Goal: Transaction & Acquisition: Purchase product/service

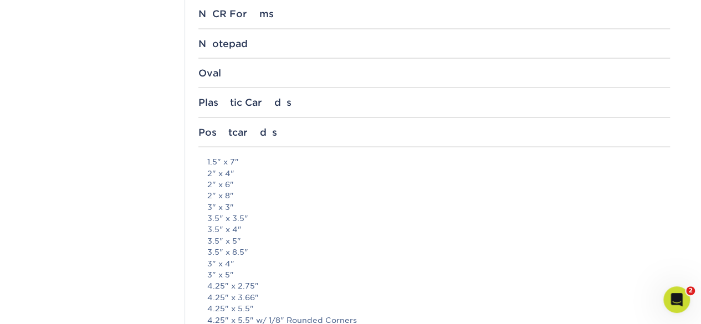
scroll to position [1091, 0]
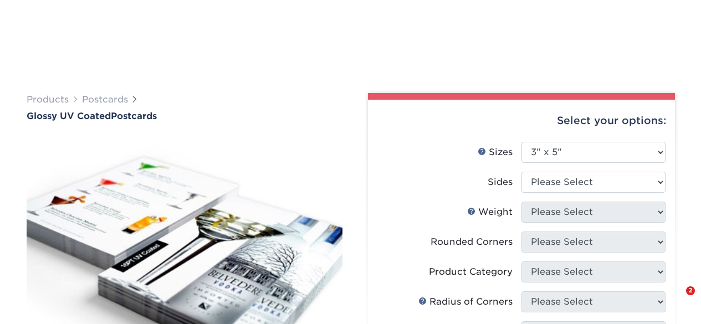
select select "3.00x5.00"
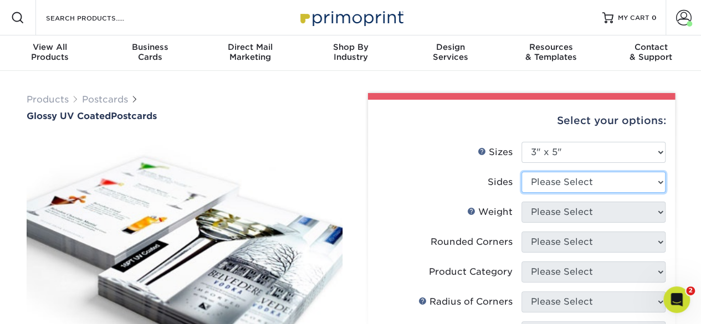
click at [578, 181] on select "Please Select Print Both Sides Print Front Only" at bounding box center [594, 182] width 144 height 21
select select "13abbda7-1d64-4f25-8bb2-c179b224825d"
click at [522, 172] on select "Please Select Print Both Sides Print Front Only" at bounding box center [594, 182] width 144 height 21
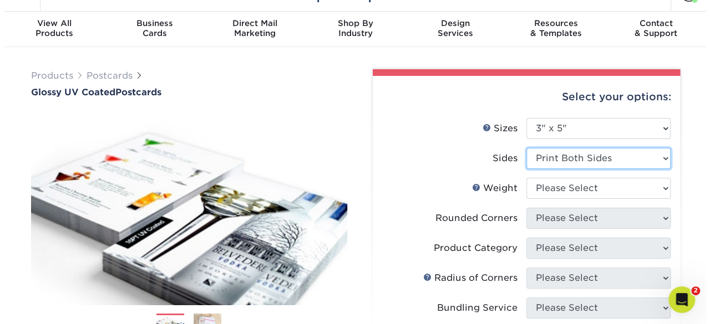
scroll to position [55, 0]
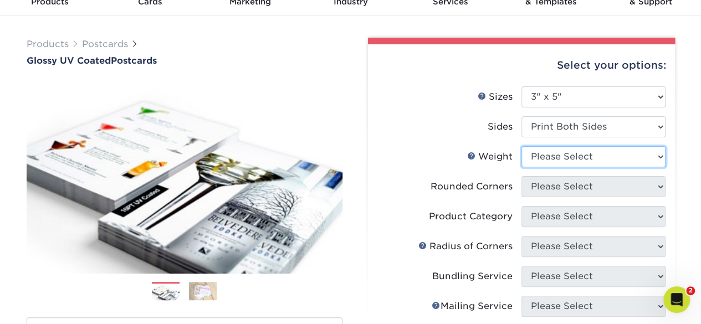
click at [544, 161] on select "Please Select 16PT 18PT C1S 14PT" at bounding box center [594, 156] width 144 height 21
click at [469, 155] on link "Weight Help" at bounding box center [471, 155] width 9 height 9
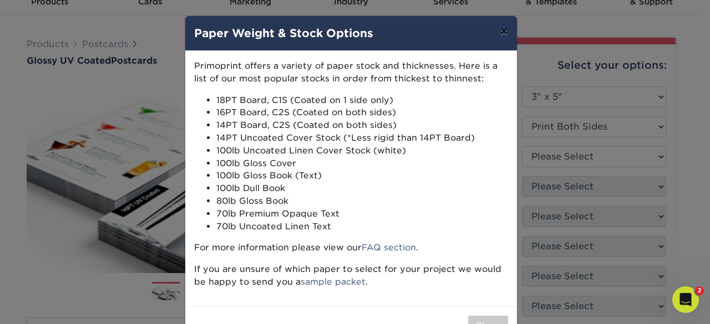
click at [499, 29] on button "×" at bounding box center [503, 31] width 25 height 31
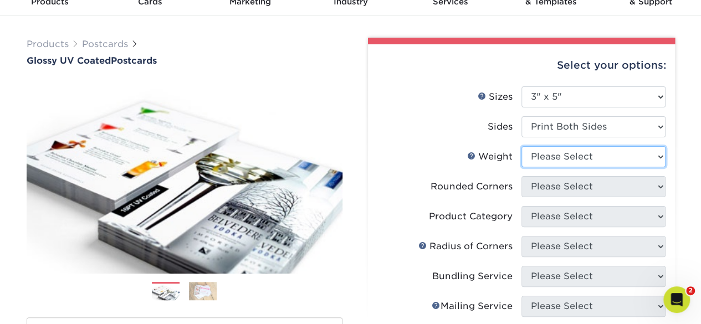
click at [573, 151] on select "Please Select 16PT 18PT C1S 14PT" at bounding box center [594, 156] width 144 height 21
select select "14PT"
click at [522, 146] on select "Please Select 16PT 18PT C1S 14PT" at bounding box center [594, 156] width 144 height 21
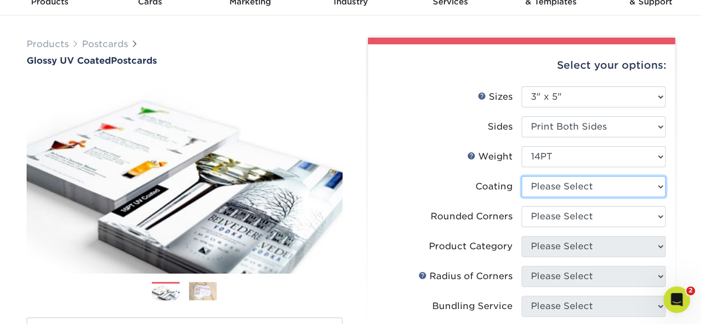
click at [546, 190] on select at bounding box center [594, 186] width 144 height 21
click at [522, 176] on select at bounding box center [594, 186] width 144 height 21
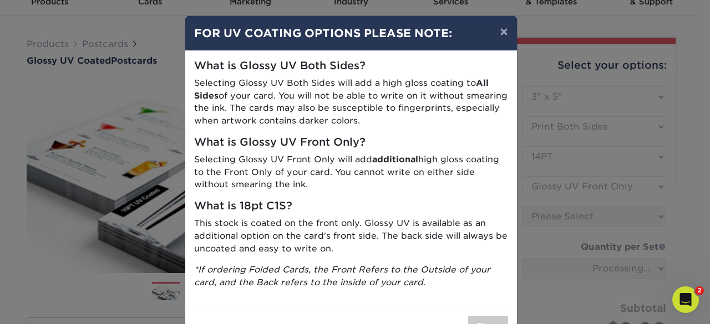
scroll to position [37, 0]
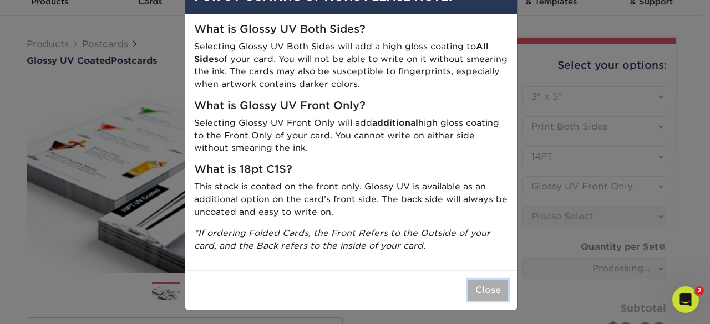
click at [477, 288] on button "Close" at bounding box center [488, 290] width 40 height 21
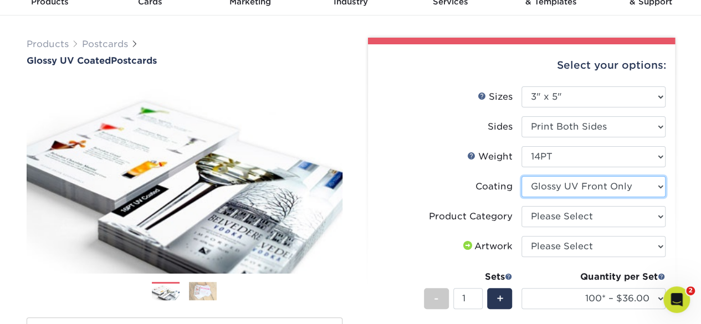
click at [572, 189] on select at bounding box center [594, 186] width 144 height 21
click at [522, 176] on select at bounding box center [594, 186] width 144 height 21
click at [664, 186] on select at bounding box center [594, 186] width 144 height 21
select select "-1"
click at [522, 176] on select at bounding box center [594, 186] width 144 height 21
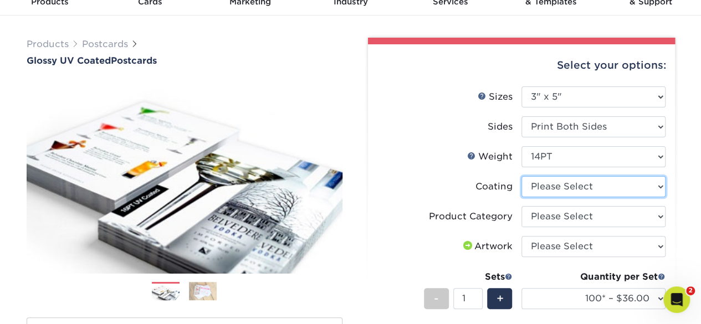
select select
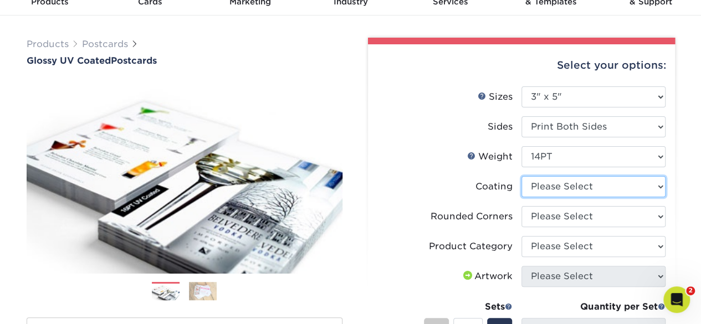
click at [575, 190] on select at bounding box center [594, 186] width 144 height 21
select select "1e8116af-acfc-44b1-83dc-8181aa338834"
click at [522, 176] on select at bounding box center [594, 186] width 144 height 21
select select "-1"
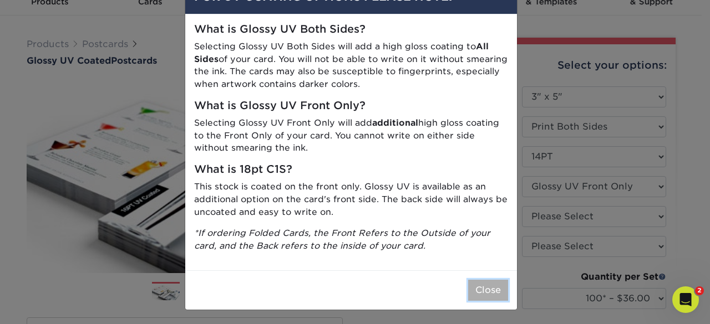
click at [480, 284] on button "Close" at bounding box center [488, 290] width 40 height 21
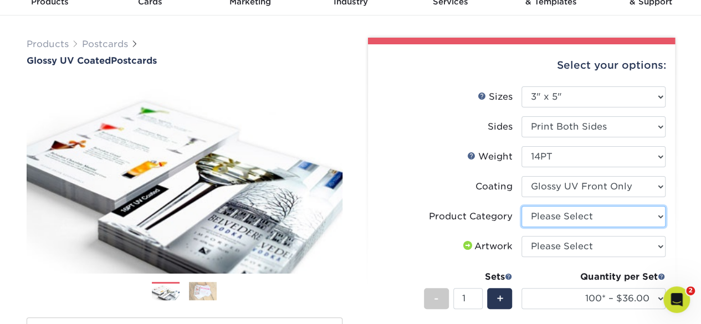
click at [569, 216] on select "Please Select Postcards" at bounding box center [594, 216] width 144 height 21
select select "9b7272e0-d6c8-4c3c-8e97-d3a1bcdab858"
click at [522, 206] on select "Please Select Postcards" at bounding box center [594, 216] width 144 height 21
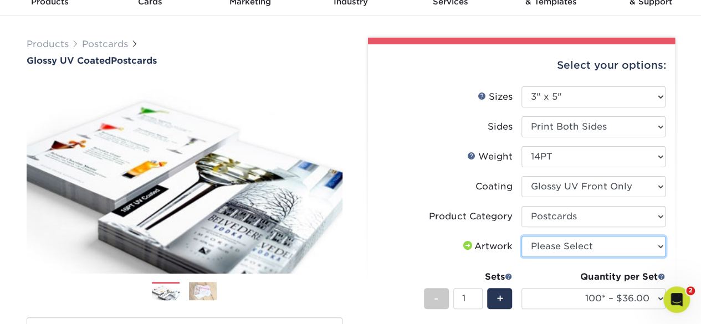
click at [559, 248] on select "Please Select I will upload files I need a design - $150" at bounding box center [594, 246] width 144 height 21
select select "upload"
click at [522, 236] on select "Please Select I will upload files I need a design - $150" at bounding box center [594, 246] width 144 height 21
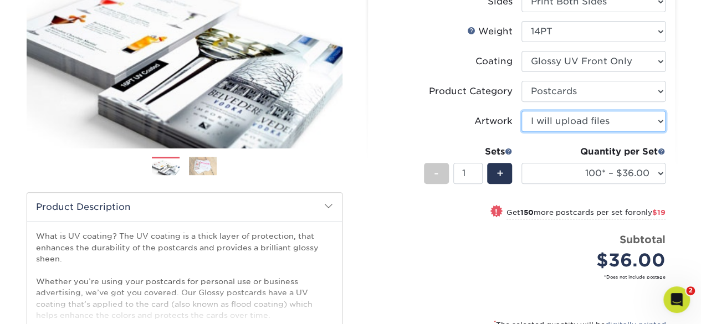
scroll to position [222, 0]
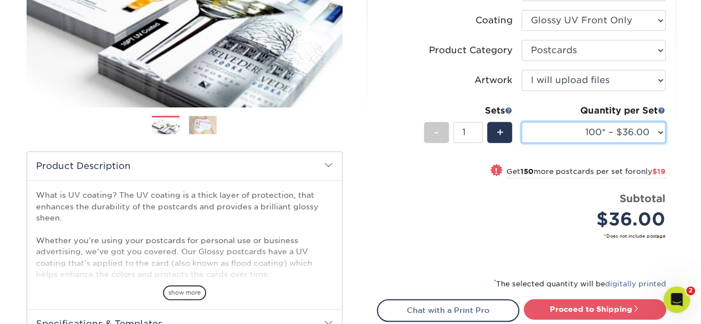
click at [628, 125] on select "100* – $36.00 250* – $55.00 500 – $73.00 1000 – $84.00 2500 – $136.00 5000 – $2…" at bounding box center [594, 132] width 144 height 21
click at [387, 142] on li "Sets - 1 + Quantity per Set 100* – $36.00 250* – $55.00 500 – $73.00 1000 – $84…" at bounding box center [521, 132] width 288 height 65
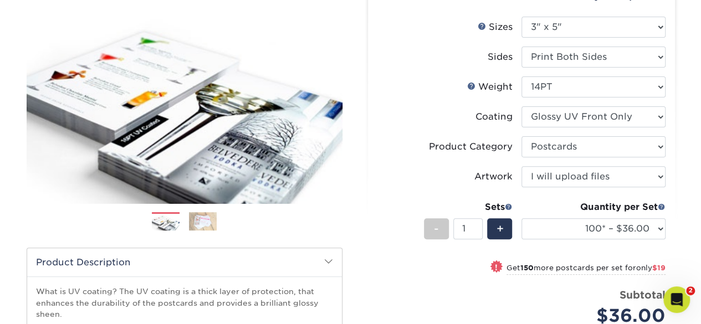
scroll to position [166, 0]
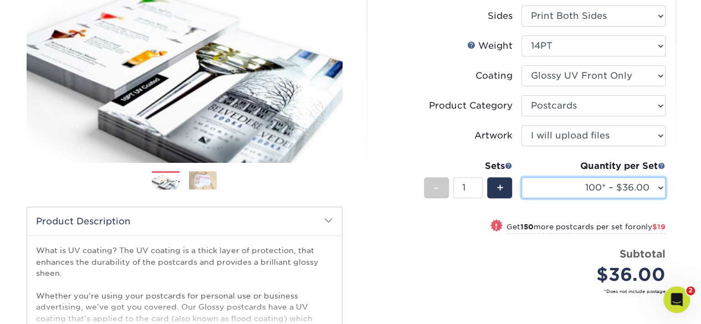
click at [606, 183] on select "100* – $36.00 250* – $55.00 500 – $73.00 1000 – $84.00 2500 – $136.00 5000 – $2…" at bounding box center [594, 187] width 144 height 21
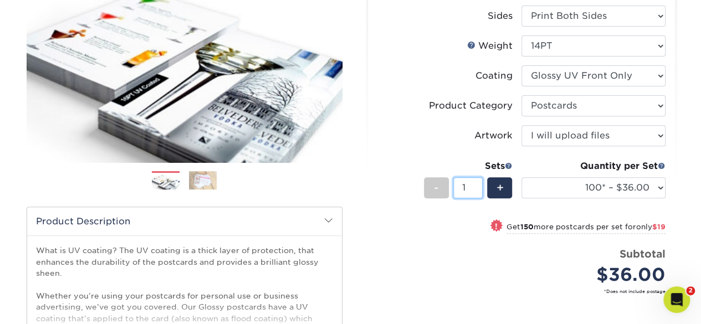
click at [471, 217] on li "Sets - 1 + Quantity per Set 100* – $36.00 250* – $55.00 500 – $73.00 1000 – $84…" at bounding box center [521, 187] width 288 height 65
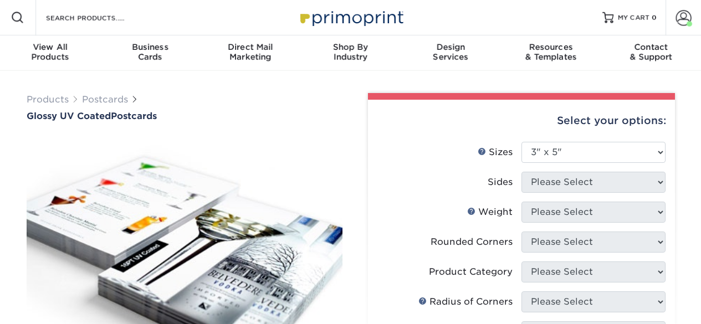
select select "3.00x5.00"
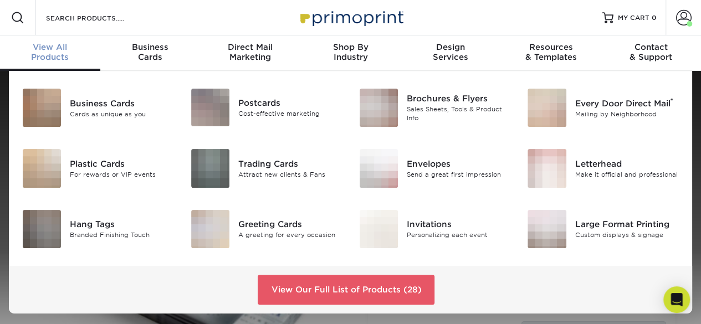
click at [58, 53] on div "View All Products" at bounding box center [50, 52] width 100 height 20
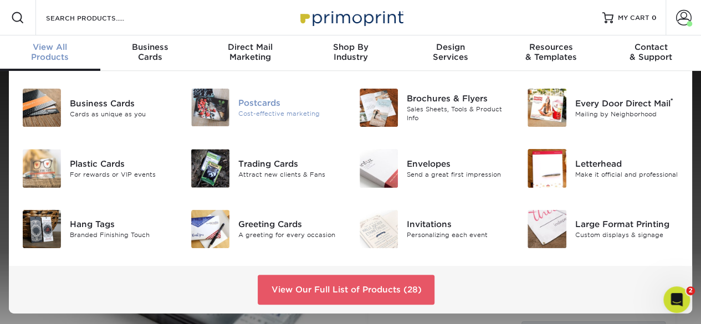
click at [254, 107] on div "Postcards" at bounding box center [290, 103] width 104 height 12
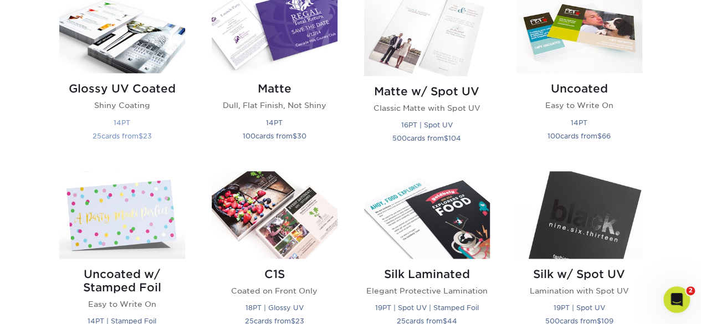
scroll to position [554, 0]
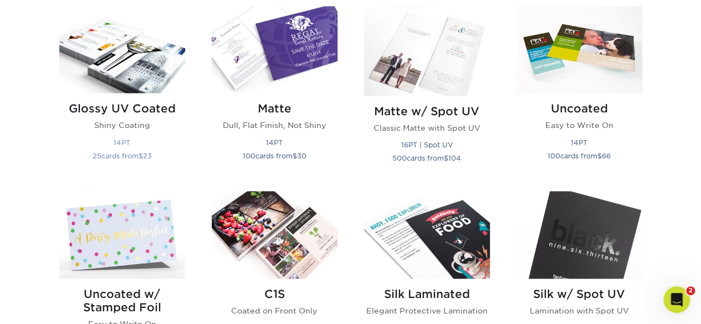
click at [132, 57] on img at bounding box center [122, 49] width 126 height 87
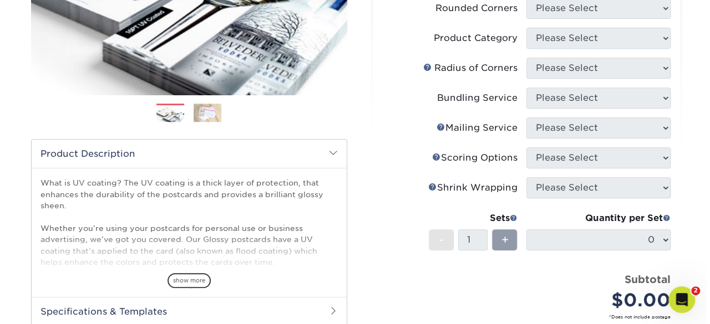
scroll to position [111, 0]
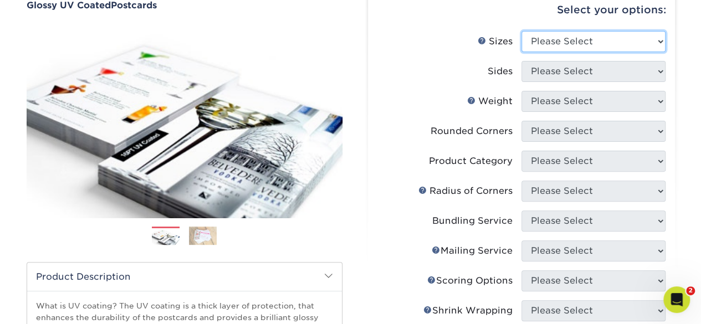
click at [576, 47] on select "Please Select 1.5" x 7" 2" x 4" 2" x 6" 2" x 7" 2" x 8" 2.12" x 5.5" 2.12" x 5.…" at bounding box center [594, 41] width 144 height 21
select select "3.00x5.00"
click at [522, 31] on select "Please Select 1.5" x 7" 2" x 4" 2" x 6" 2" x 7" 2" x 8" 2.12" x 5.5" 2.12" x 5.…" at bounding box center [594, 41] width 144 height 21
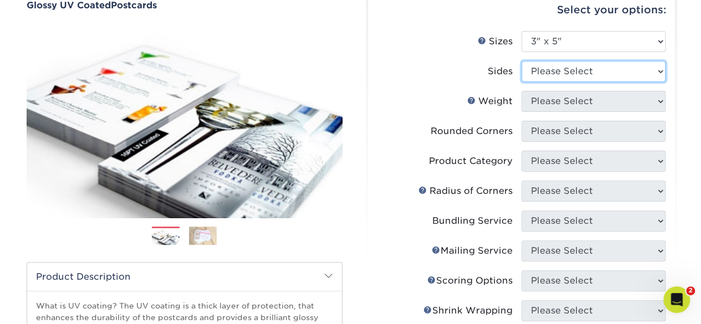
click at [557, 70] on select "Please Select Print Both Sides Print Front Only" at bounding box center [594, 71] width 144 height 21
select select "13abbda7-1d64-4f25-8bb2-c179b224825d"
click at [522, 61] on select "Please Select Print Both Sides Print Front Only" at bounding box center [594, 71] width 144 height 21
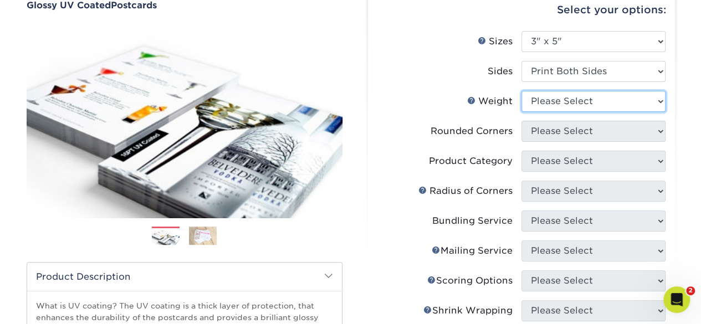
click at [562, 105] on select "Please Select 16PT 18PT C1S 14PT" at bounding box center [594, 101] width 144 height 21
select select "14PT"
click at [522, 91] on select "Please Select 16PT 18PT C1S 14PT" at bounding box center [594, 101] width 144 height 21
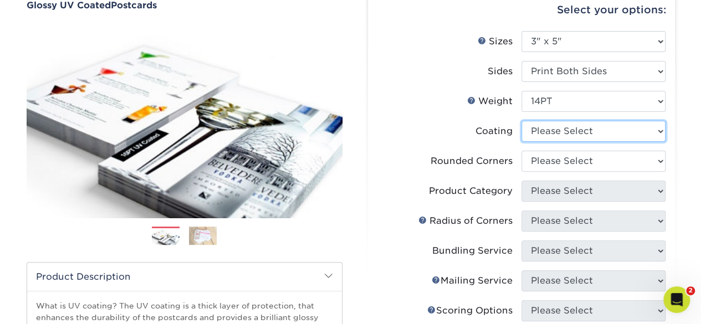
click at [562, 137] on select at bounding box center [594, 131] width 144 height 21
select select "1e8116af-acfc-44b1-83dc-8181aa338834"
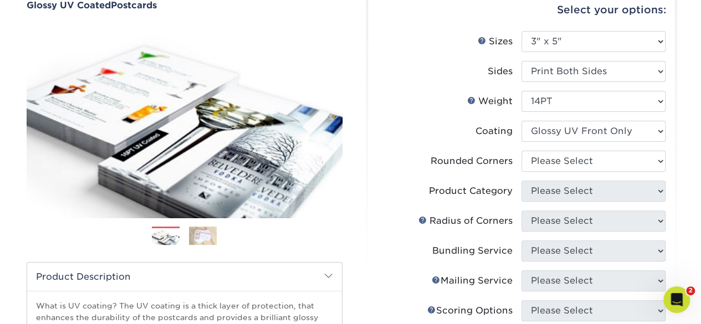
click at [522, 121] on select at bounding box center [594, 131] width 144 height 21
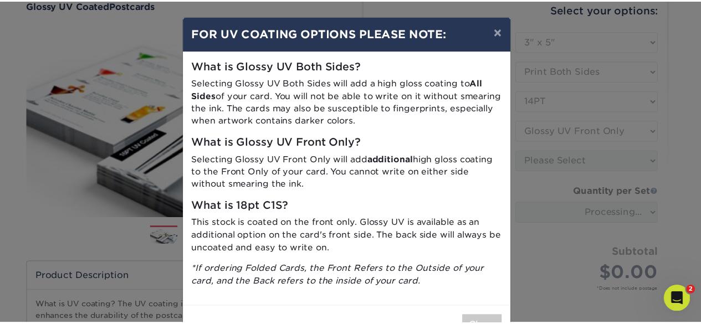
scroll to position [37, 0]
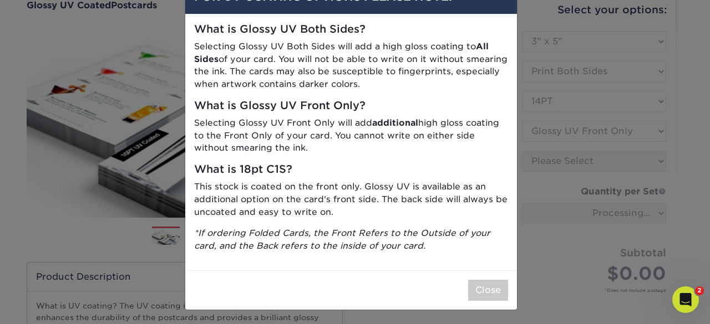
click at [504, 287] on div "Close" at bounding box center [350, 290] width 331 height 39
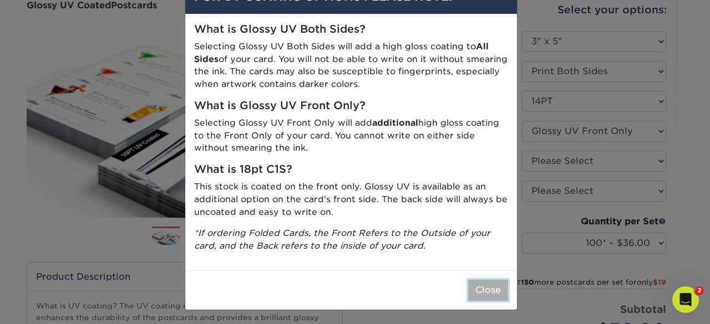
click at [493, 287] on button "Close" at bounding box center [488, 290] width 40 height 21
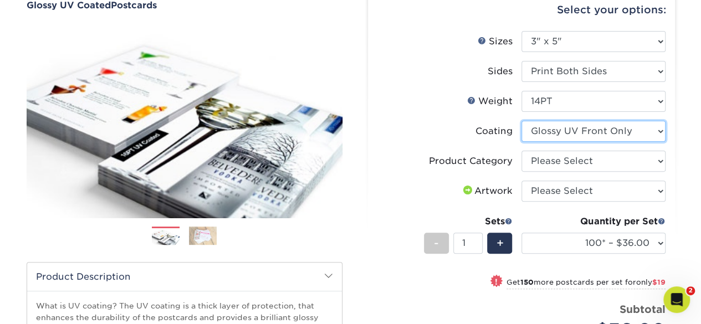
click at [557, 130] on select at bounding box center [594, 131] width 144 height 21
click at [450, 119] on li "Weight Help Weight Please Select 16PT 18PT C1S 14PT" at bounding box center [521, 106] width 288 height 30
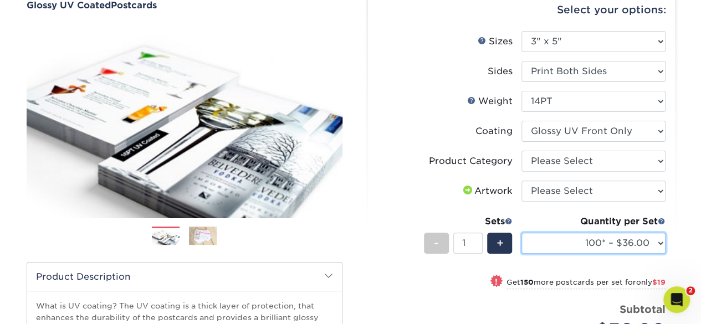
click at [568, 237] on select "100* – $36.00 250* – $55.00 500 – $73.00 1000 – $84.00 2500 – $136.00 5000 – $2…" at bounding box center [594, 243] width 144 height 21
click at [426, 109] on label "Weight Help Weight" at bounding box center [449, 101] width 144 height 21
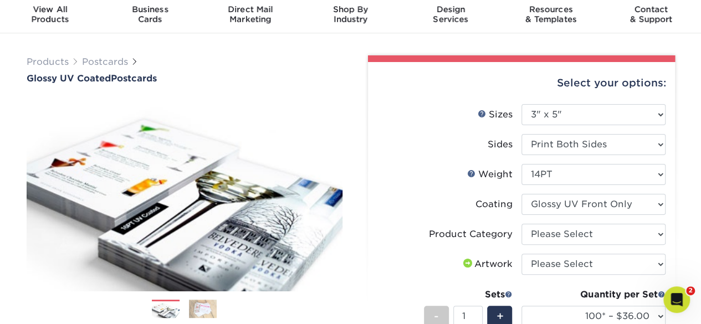
scroll to position [55, 0]
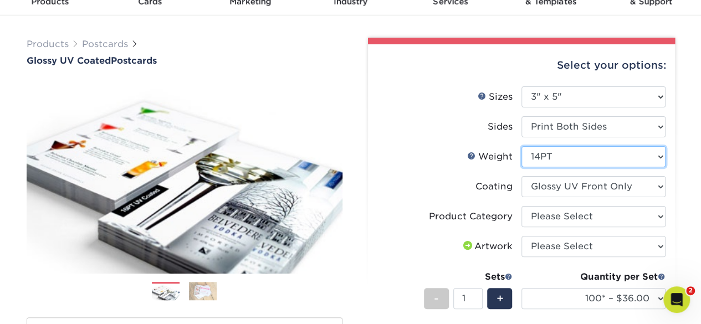
click at [566, 157] on select "Please Select 16PT 18PT C1S 14PT" at bounding box center [594, 156] width 144 height 21
select select "16PT"
click at [522, 146] on select "Please Select 16PT 18PT C1S 14PT" at bounding box center [594, 156] width 144 height 21
select select
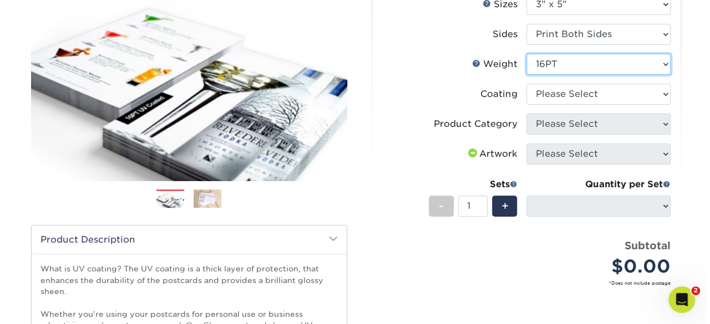
scroll to position [166, 0]
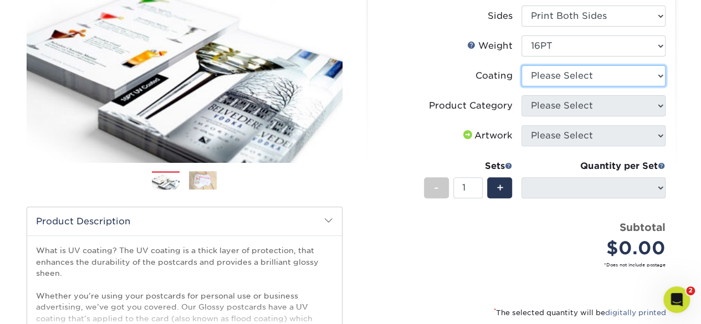
click at [575, 79] on select at bounding box center [594, 75] width 144 height 21
select select "1e8116af-acfc-44b1-83dc-8181aa338834"
click at [522, 65] on select at bounding box center [594, 75] width 144 height 21
select select "-1"
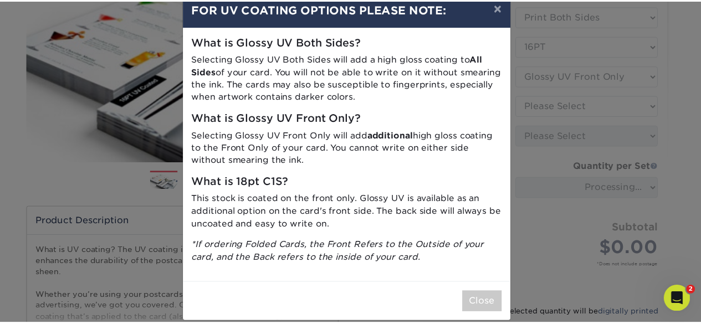
scroll to position [37, 0]
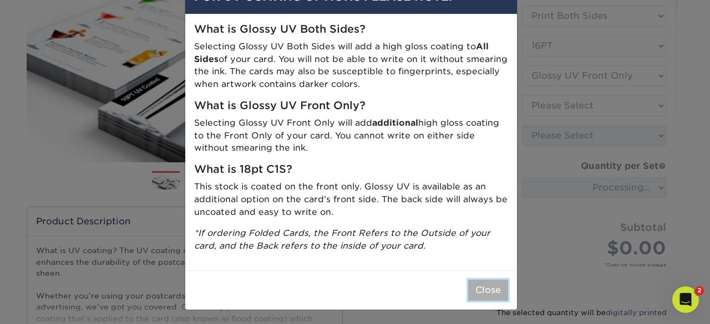
click at [483, 288] on button "Close" at bounding box center [488, 290] width 40 height 21
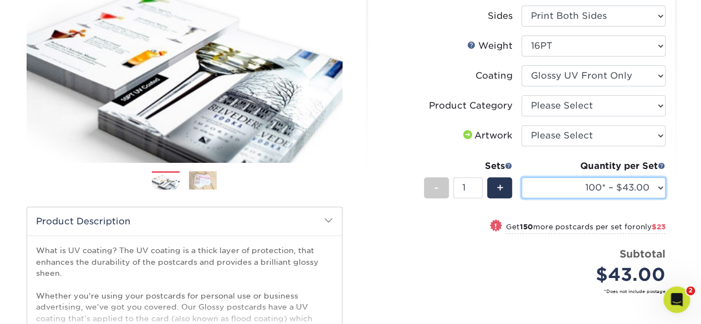
click at [580, 192] on select "100* – $43.00 250* – $66.00 500 – $88.00 1000 – $101.00 2500 – $163.00 5000 – $…" at bounding box center [594, 187] width 144 height 21
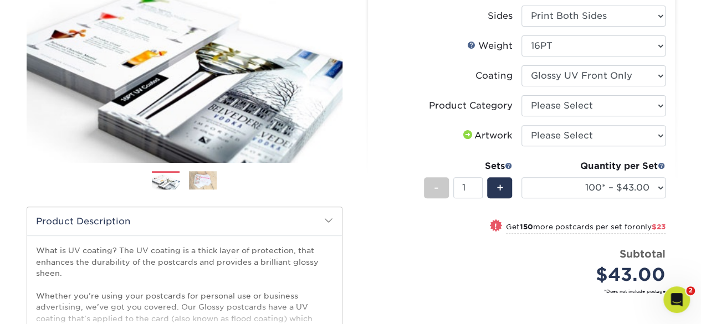
click at [436, 73] on label "Coating" at bounding box center [449, 75] width 144 height 21
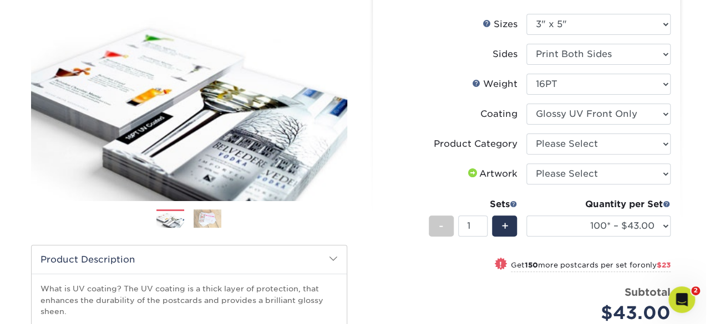
scroll to position [111, 0]
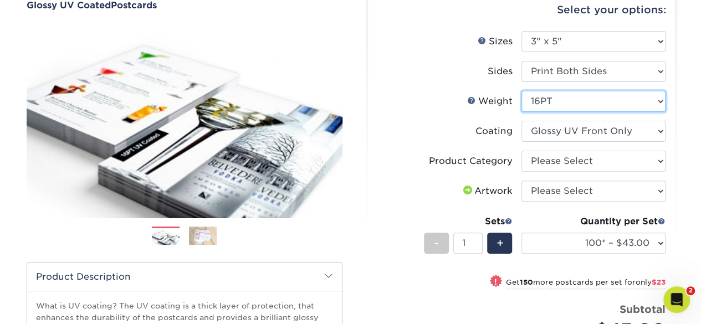
click at [571, 96] on select "Please Select 16PT 18PT C1S 14PT" at bounding box center [594, 101] width 144 height 21
select select "18PTC1S"
click at [522, 91] on select "Please Select 16PT 18PT C1S 14PT" at bounding box center [594, 101] width 144 height 21
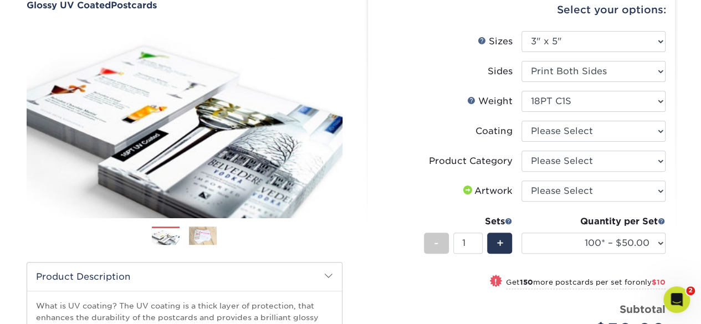
click at [584, 142] on li "Coating" at bounding box center [521, 136] width 288 height 30
click at [584, 136] on select at bounding box center [594, 131] width 144 height 21
select select "1e8116af-acfc-44b1-83dc-8181aa338834"
click at [522, 121] on select at bounding box center [594, 131] width 144 height 21
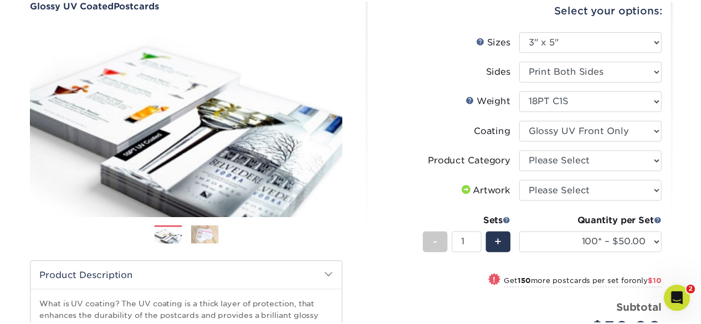
scroll to position [0, 0]
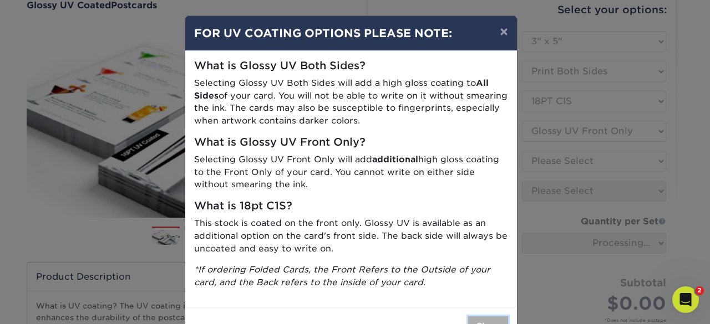
click at [474, 323] on button "Close" at bounding box center [488, 327] width 40 height 21
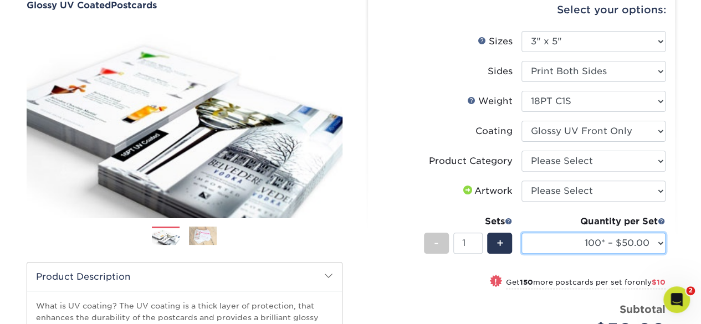
click at [593, 239] on select "100* – $50.00 250* – $60.00 500 – $66.00 1000 – $76.00 2500 – $132.00 5000 – $2…" at bounding box center [594, 243] width 144 height 21
click at [389, 57] on li "Sizes Help Sizes Please Select 1.5" x 7" 2" x 4" 2" x 6" 2" x 7" 2" x 8" 2.12" …" at bounding box center [521, 46] width 288 height 30
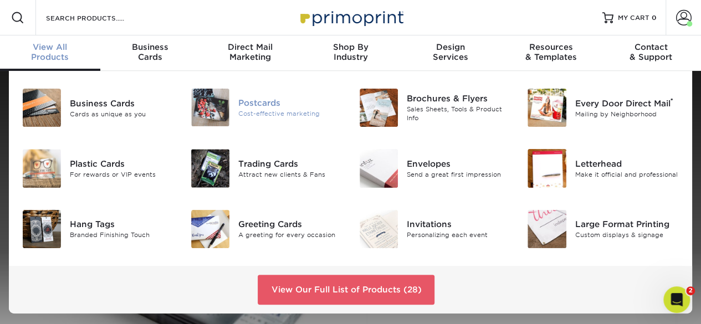
click at [263, 100] on div "Postcards" at bounding box center [290, 103] width 104 height 12
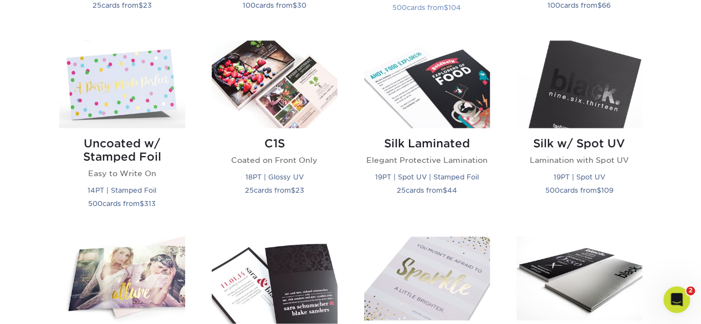
scroll to position [721, 0]
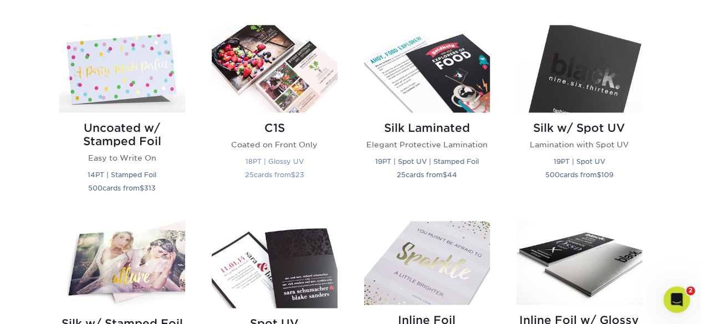
click at [282, 94] on img at bounding box center [275, 68] width 126 height 87
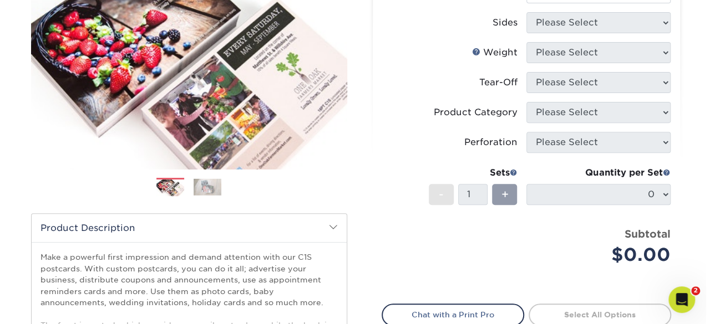
scroll to position [166, 0]
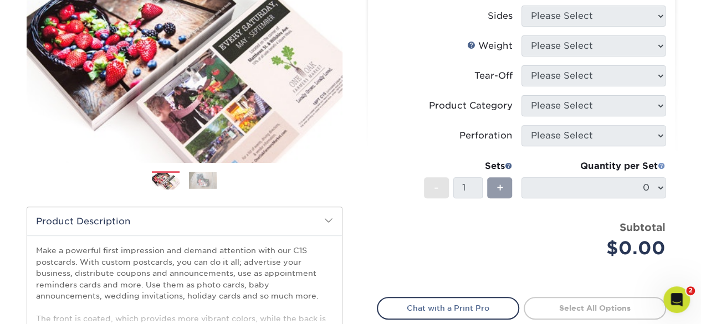
click at [661, 165] on span at bounding box center [662, 166] width 8 height 8
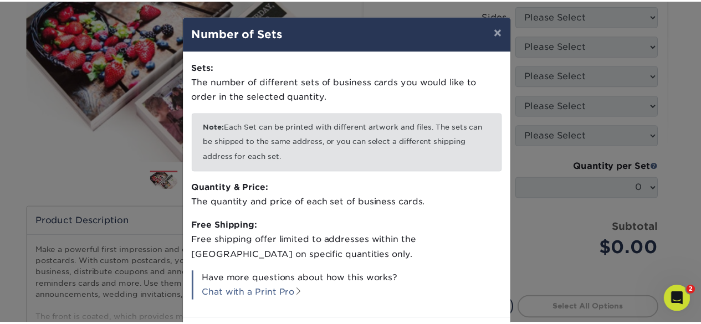
scroll to position [49, 0]
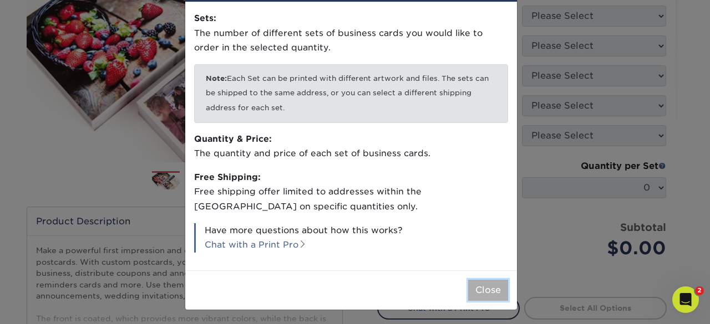
click at [489, 288] on button "Close" at bounding box center [488, 290] width 40 height 21
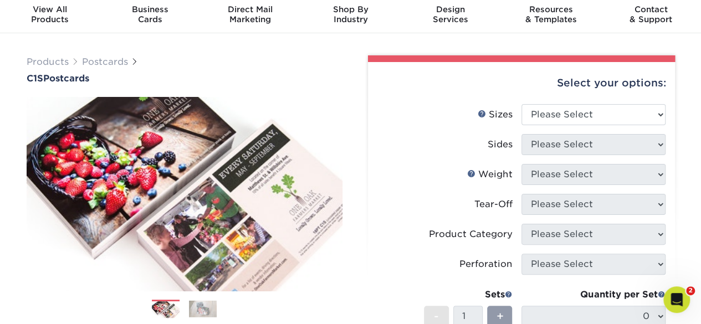
scroll to position [55, 0]
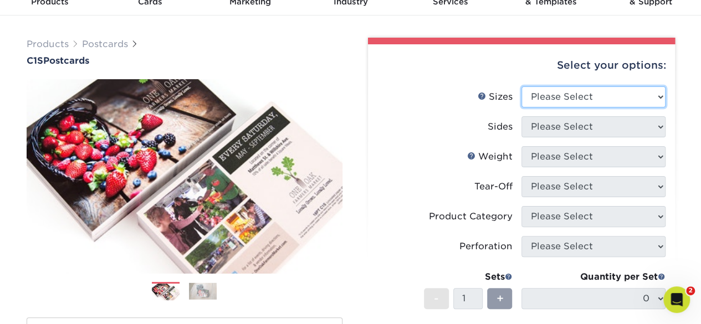
click at [558, 98] on select "Please Select 2" x 6" 2" x 8" 2.12" x 5.5" 2.75" x 4.25" 2.75" x 8.5" 3" x 3" 3…" at bounding box center [594, 96] width 144 height 21
select select "3.00x5.00"
click at [522, 86] on select "Please Select 2" x 6" 2" x 8" 2.12" x 5.5" 2.75" x 4.25" 2.75" x 8.5" 3" x 3" 3…" at bounding box center [594, 96] width 144 height 21
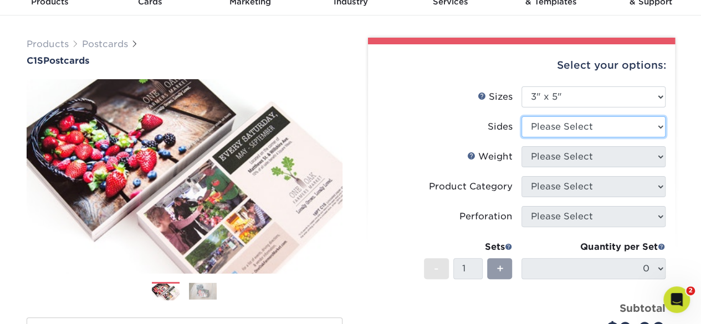
click at [556, 121] on select "Please Select Print Both Sides Print Front Only" at bounding box center [594, 126] width 144 height 21
select select "13abbda7-1d64-4f25-8bb2-c179b224825d"
click at [522, 116] on select "Please Select Print Both Sides Print Front Only" at bounding box center [594, 126] width 144 height 21
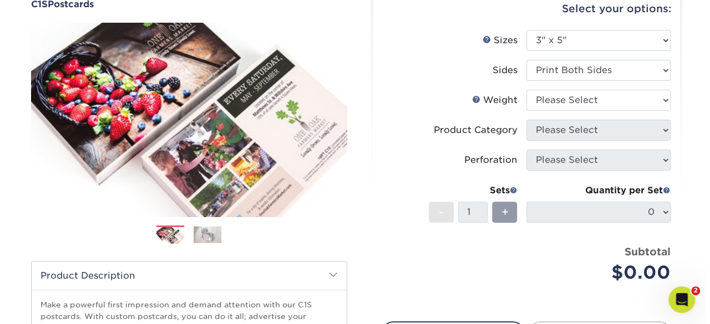
scroll to position [111, 0]
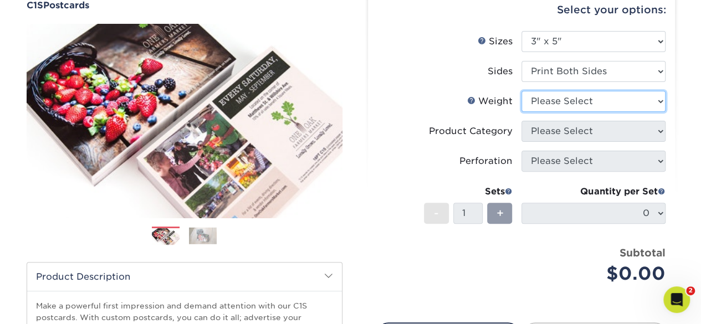
click at [560, 98] on select "Please Select 18PT C1S" at bounding box center [594, 101] width 144 height 21
select select "18PTC1S"
click at [522, 91] on select "Please Select 18PT C1S" at bounding box center [594, 101] width 144 height 21
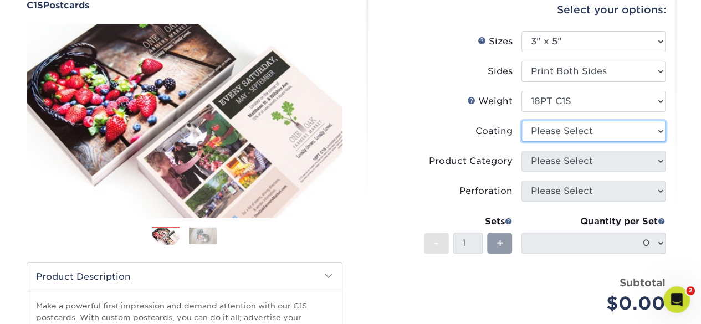
click at [632, 134] on select at bounding box center [594, 131] width 144 height 21
select select "1e8116af-acfc-44b1-83dc-8181aa338834"
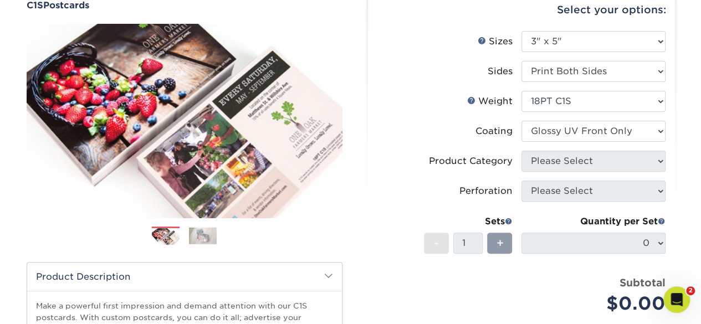
click at [522, 121] on select at bounding box center [594, 131] width 144 height 21
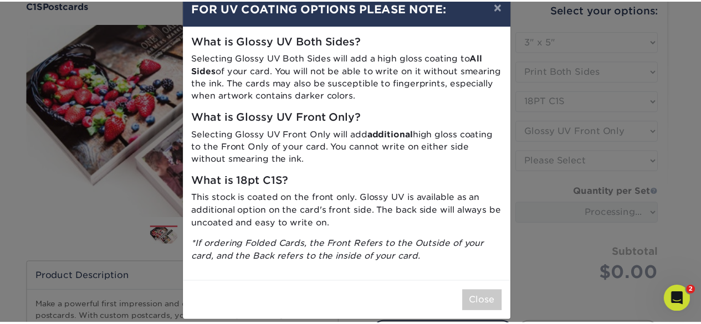
scroll to position [37, 0]
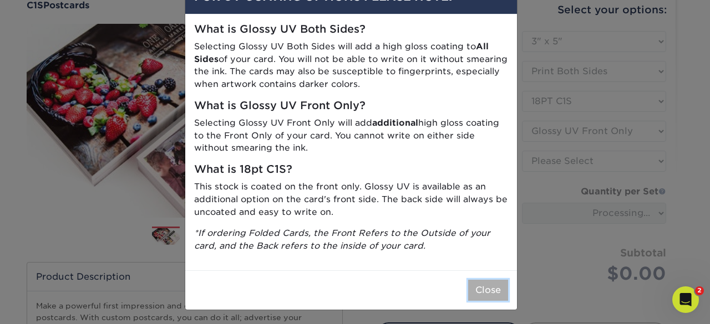
click at [489, 292] on button "Close" at bounding box center [488, 290] width 40 height 21
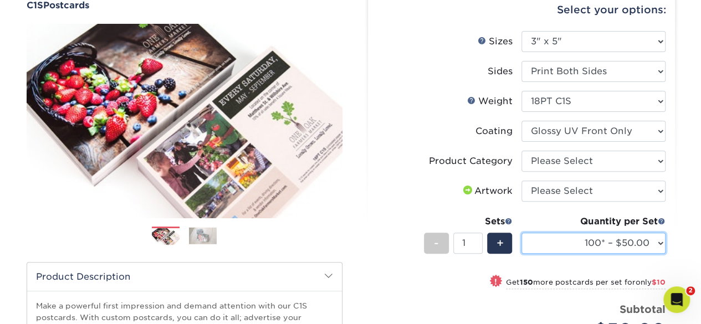
click at [625, 244] on select "100* – $50.00 250* – $60.00 500 – $66.00 1000 – $76.00 2500 – $132.00 5000 – $2…" at bounding box center [594, 243] width 144 height 21
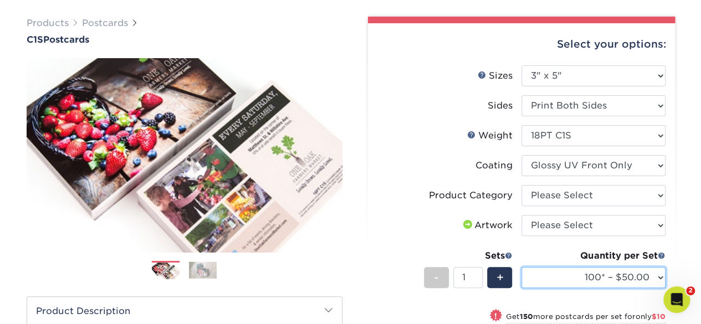
scroll to position [111, 0]
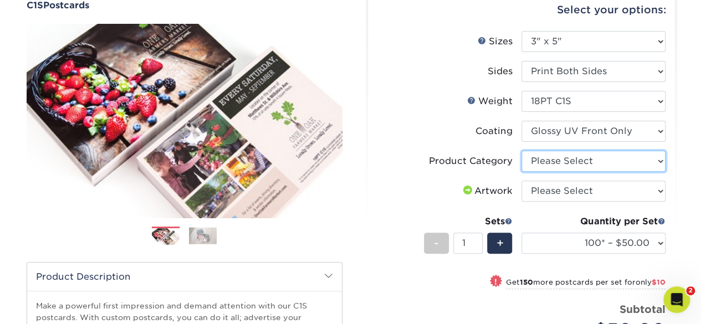
click at [551, 159] on select "Please Select Postcards" at bounding box center [594, 161] width 144 height 21
select select "9b7272e0-d6c8-4c3c-8e97-d3a1bcdab858"
click at [522, 151] on select "Please Select Postcards" at bounding box center [594, 161] width 144 height 21
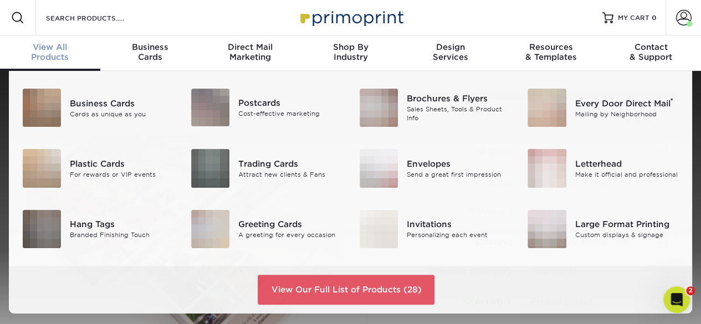
click at [40, 48] on span "View All" at bounding box center [50, 47] width 100 height 10
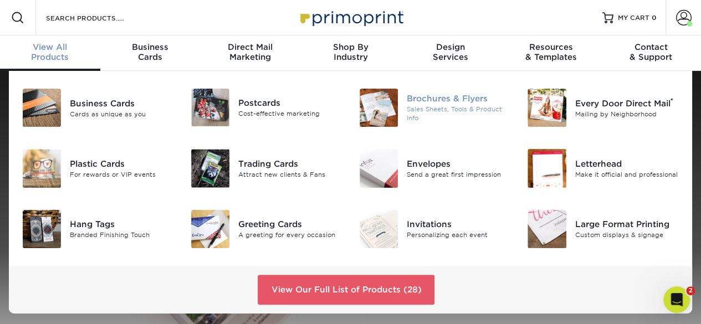
click at [428, 98] on div "Brochures & Flyers" at bounding box center [459, 99] width 104 height 12
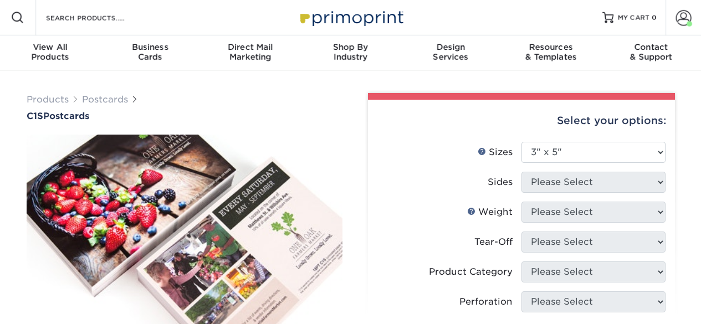
select select "3.00x5.00"
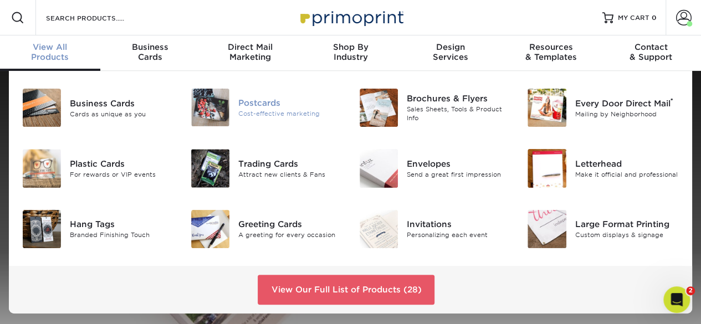
click at [216, 102] on img at bounding box center [210, 108] width 38 height 38
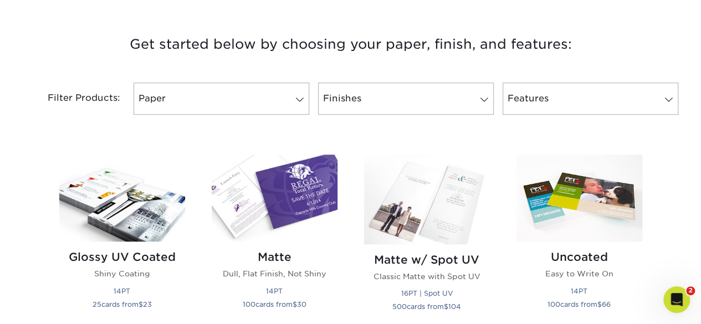
scroll to position [388, 0]
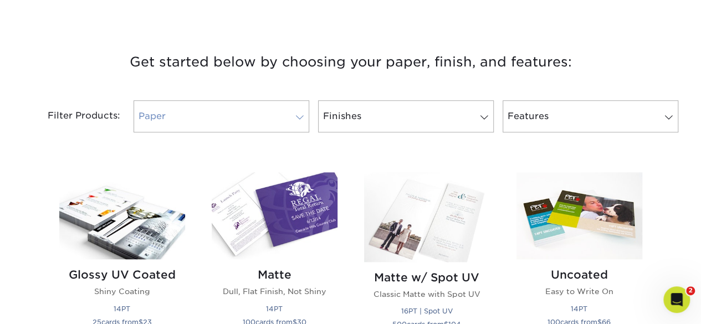
click at [287, 116] on link "Paper" at bounding box center [222, 116] width 176 height 32
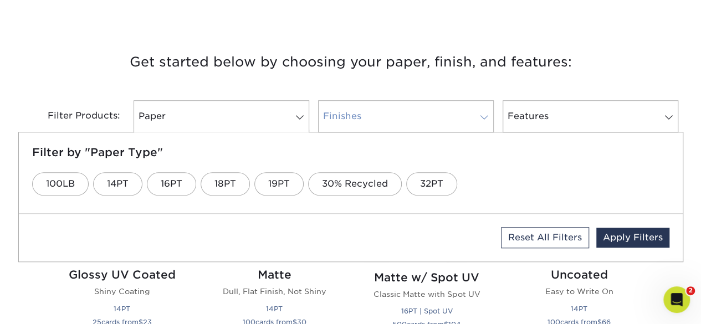
click at [379, 119] on link "Finishes" at bounding box center [406, 116] width 176 height 32
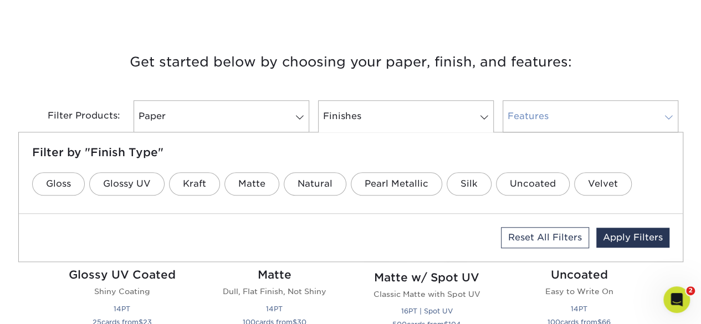
click at [540, 116] on link "Features" at bounding box center [591, 116] width 176 height 32
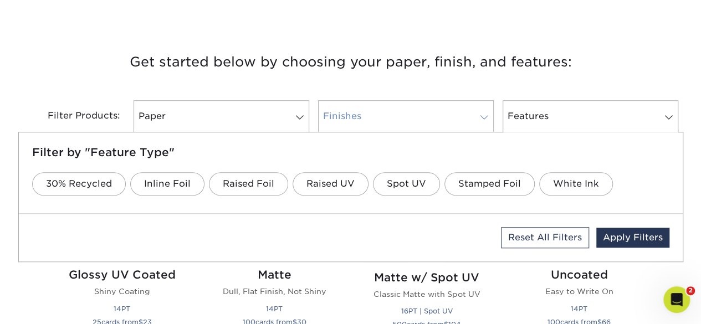
click at [433, 111] on link "Finishes" at bounding box center [406, 116] width 176 height 32
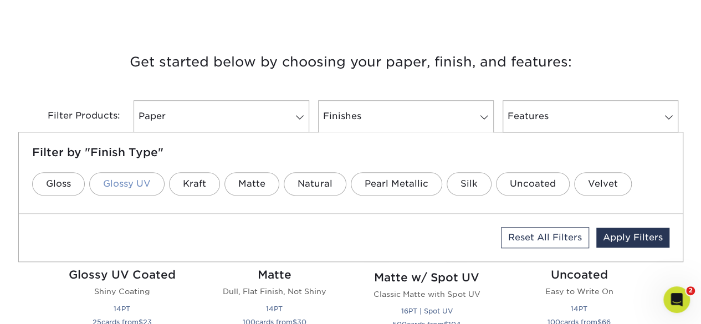
click at [129, 185] on link "Glossy UV" at bounding box center [126, 183] width 75 height 23
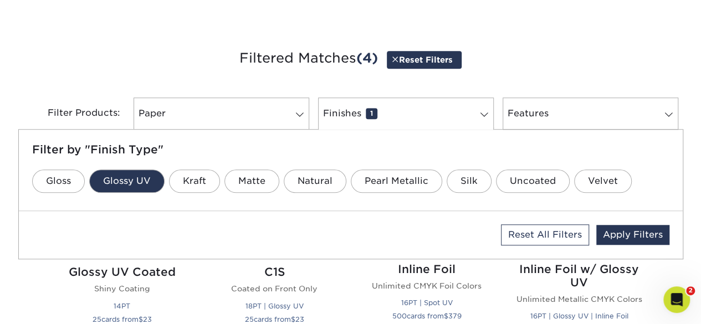
scroll to position [397, 0]
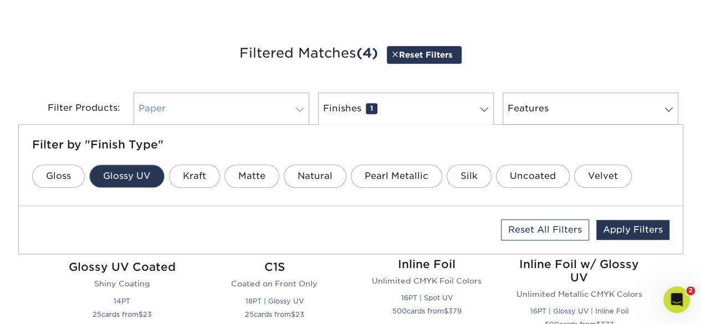
click at [252, 121] on link "Paper 0" at bounding box center [222, 109] width 176 height 32
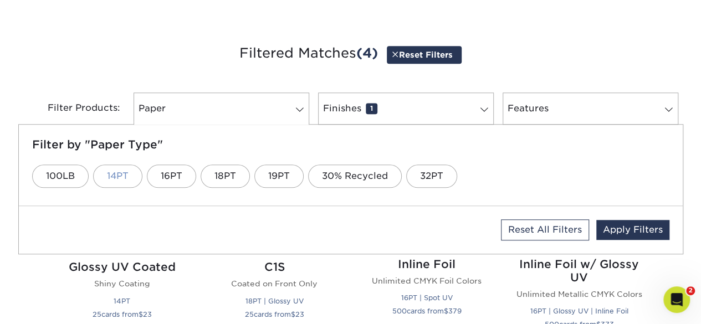
click at [109, 175] on link "14PT" at bounding box center [117, 176] width 49 height 23
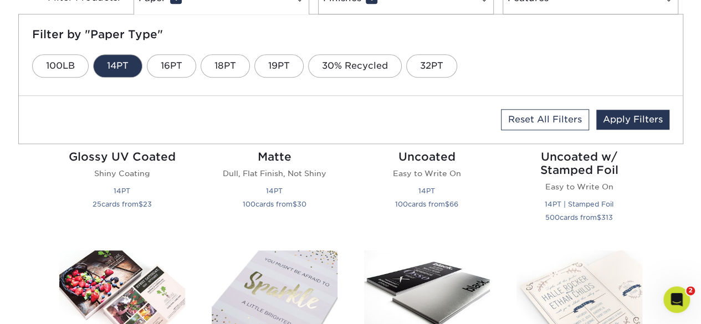
scroll to position [517, 0]
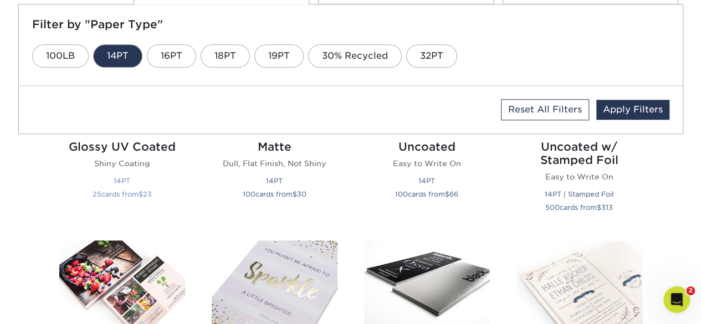
click at [141, 147] on h2 "Glossy UV Coated" at bounding box center [122, 146] width 126 height 13
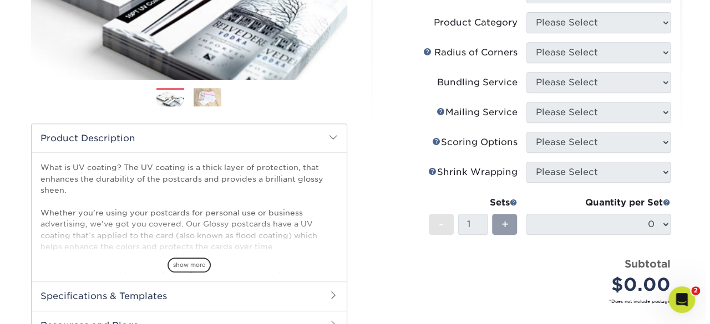
scroll to position [277, 0]
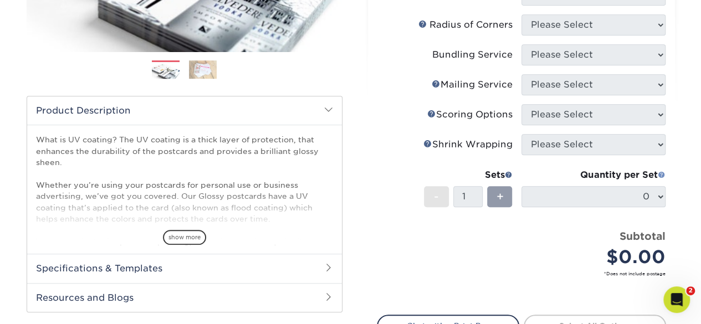
click at [661, 173] on span at bounding box center [662, 175] width 8 height 8
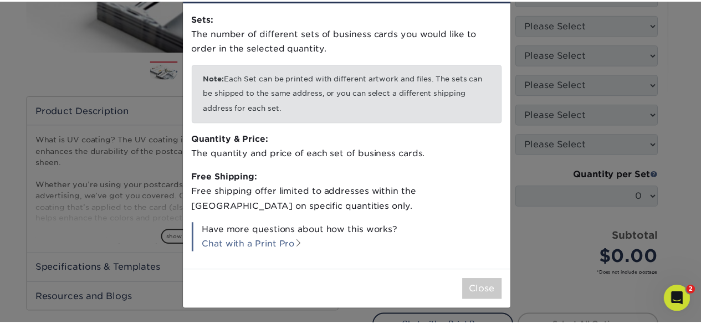
scroll to position [0, 0]
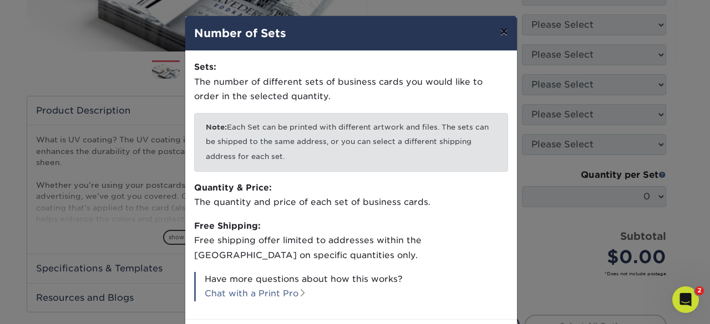
click at [497, 27] on button "×" at bounding box center [503, 31] width 25 height 31
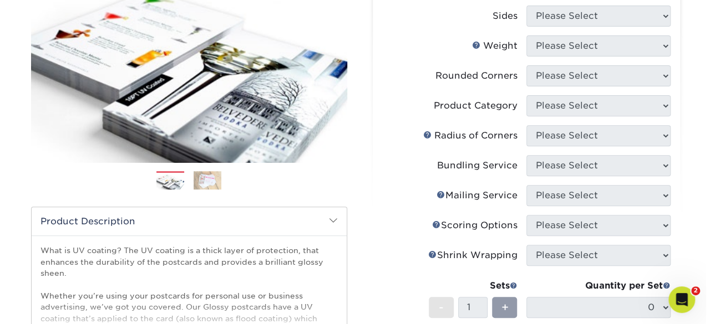
scroll to position [111, 0]
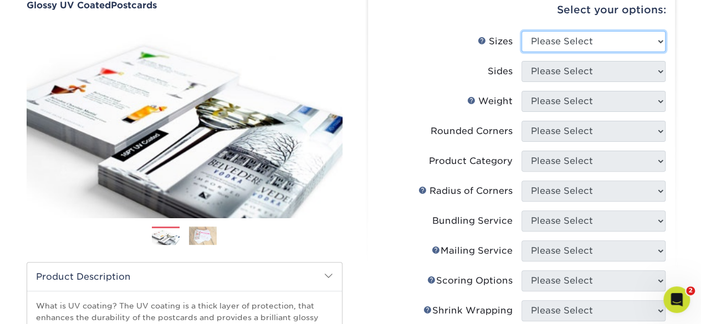
click at [554, 44] on select "Please Select 1.5" x 7" 2" x 4" 2" x 6" 2" x 7" 2" x 8" 2.12" x 5.5" 2.12" x 5.…" at bounding box center [594, 41] width 144 height 21
select select "3.00x5.00"
click at [522, 31] on select "Please Select 1.5" x 7" 2" x 4" 2" x 6" 2" x 7" 2" x 8" 2.12" x 5.5" 2.12" x 5.…" at bounding box center [594, 41] width 144 height 21
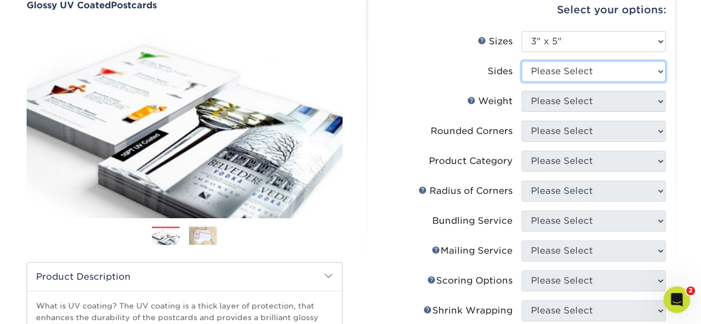
click at [571, 68] on select "Please Select Print Both Sides Print Front Only" at bounding box center [594, 71] width 144 height 21
select select "13abbda7-1d64-4f25-8bb2-c179b224825d"
click at [522, 61] on select "Please Select Print Both Sides Print Front Only" at bounding box center [594, 71] width 144 height 21
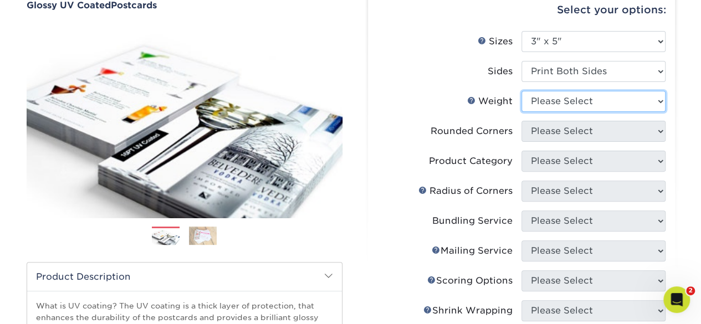
click at [588, 104] on select "Please Select 16PT 18PT C1S 14PT" at bounding box center [594, 101] width 144 height 21
select select "14PT"
click at [522, 91] on select "Please Select 16PT 18PT C1S 14PT" at bounding box center [594, 101] width 144 height 21
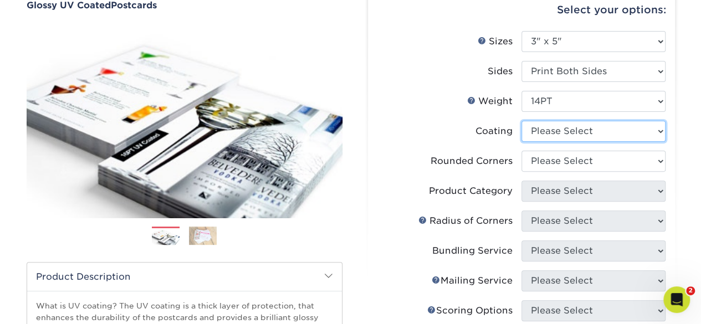
click at [564, 133] on select at bounding box center [594, 131] width 144 height 21
select select "1e8116af-acfc-44b1-83dc-8181aa338834"
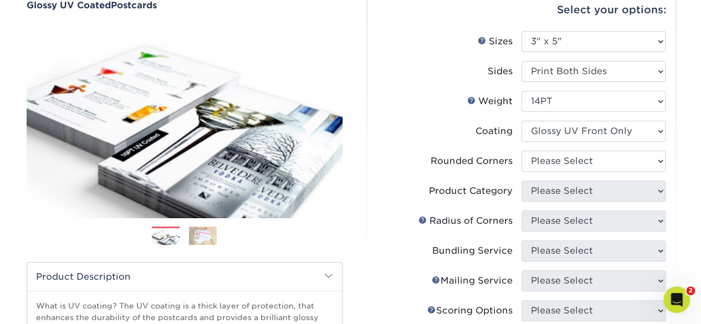
click at [522, 121] on select at bounding box center [594, 131] width 144 height 21
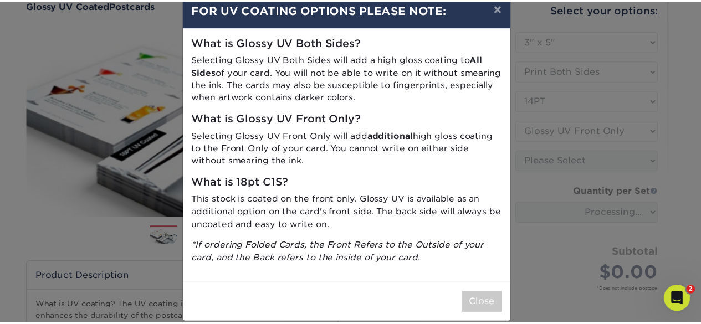
scroll to position [37, 0]
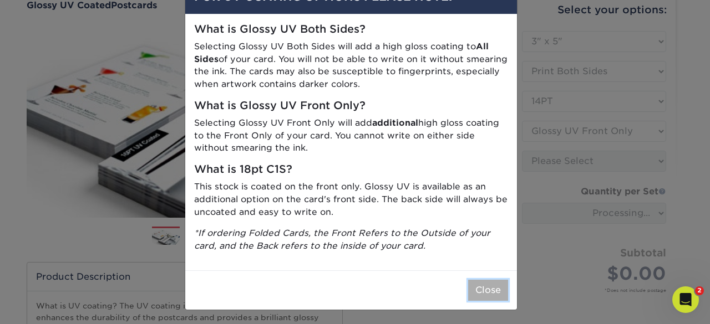
click at [487, 292] on button "Close" at bounding box center [488, 290] width 40 height 21
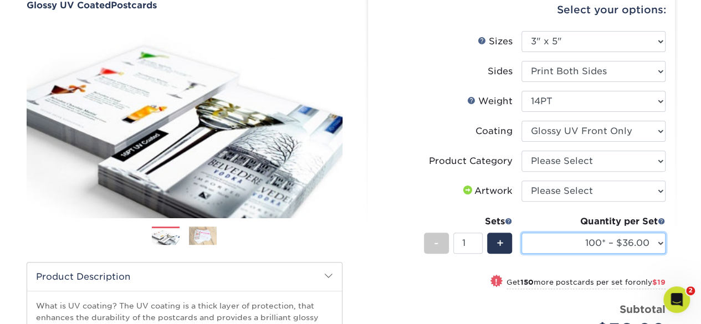
click at [624, 243] on select "100* – $36.00 250* – $55.00 500 – $73.00 1000 – $84.00 2500 – $136.00 5000 – $2…" at bounding box center [594, 243] width 144 height 21
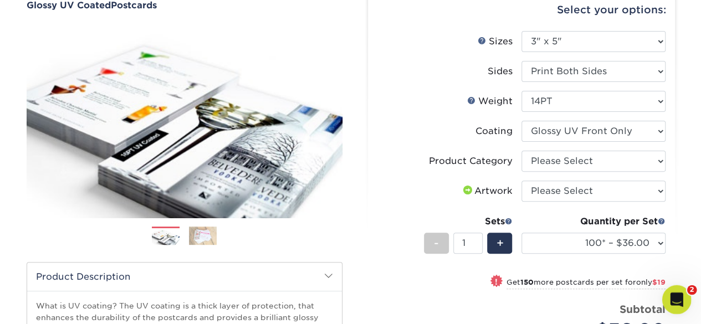
click at [677, 298] on icon "Open Intercom Messenger" at bounding box center [675, 298] width 18 height 18
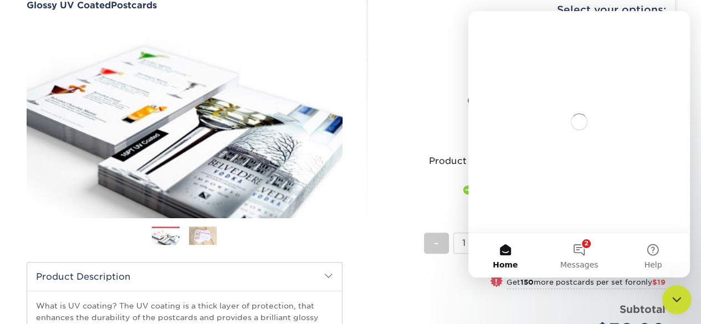
scroll to position [0, 0]
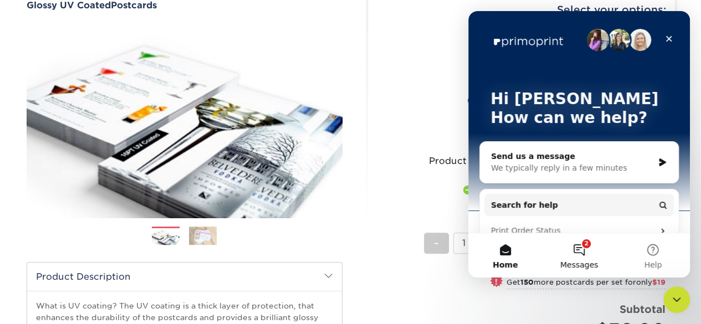
click at [586, 248] on button "2 Messages" at bounding box center [579, 255] width 74 height 44
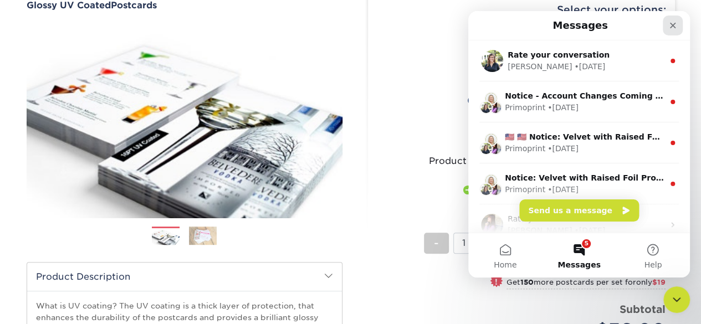
click at [672, 24] on icon "Close" at bounding box center [673, 26] width 6 height 6
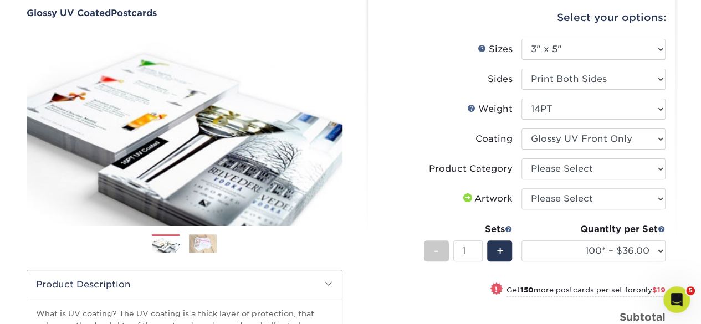
scroll to position [55, 0]
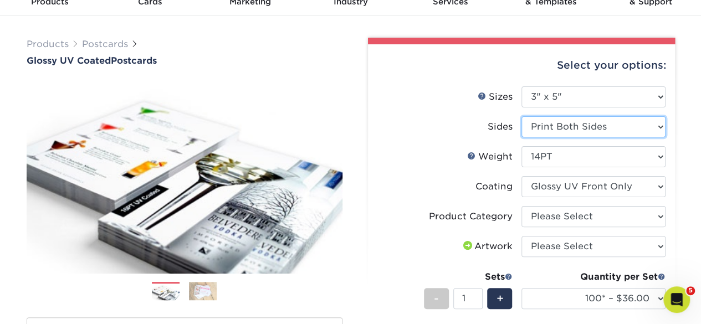
click at [552, 126] on select "Please Select Print Both Sides Print Front Only" at bounding box center [594, 126] width 144 height 21
click at [522, 116] on select "Please Select Print Both Sides Print Front Only" at bounding box center [594, 126] width 144 height 21
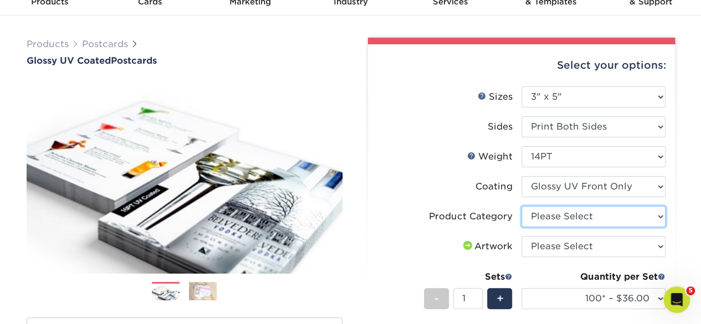
click at [551, 217] on select "Please Select Postcards" at bounding box center [594, 216] width 144 height 21
select select "9b7272e0-d6c8-4c3c-8e97-d3a1bcdab858"
click at [522, 206] on select "Please Select Postcards" at bounding box center [594, 216] width 144 height 21
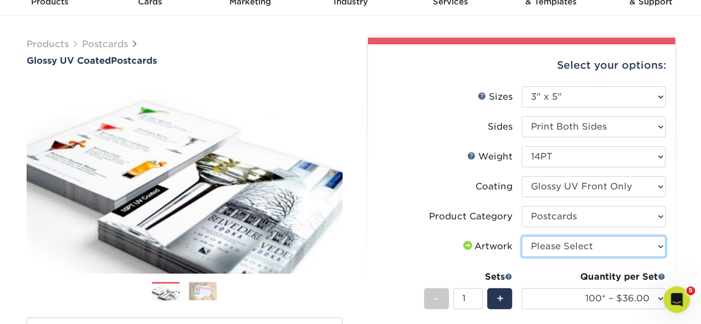
click at [535, 246] on select "Please Select I will upload files I need a design - $150" at bounding box center [594, 246] width 144 height 21
select select "upload"
click at [522, 236] on select "Please Select I will upload files I need a design - $150" at bounding box center [594, 246] width 144 height 21
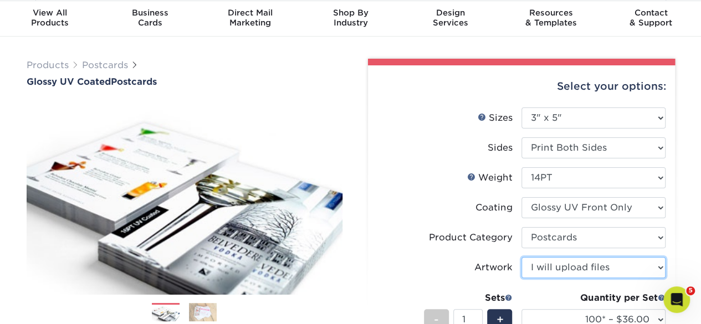
scroll to position [0, 0]
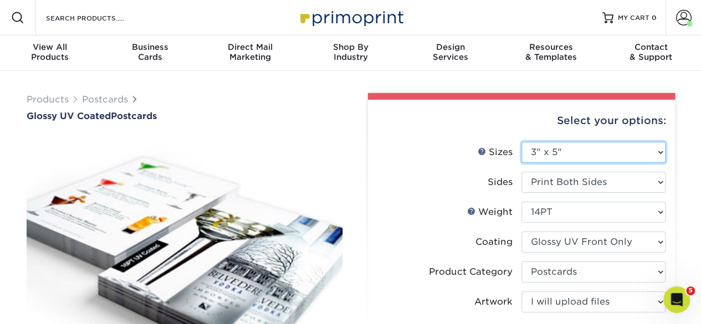
click at [602, 156] on select "Please Select 1.5" x 7" 2" x 4" 2" x 6" 2" x 7" 2" x 8" 2.12" x 5.5" 2.12" x 5.…" at bounding box center [594, 152] width 144 height 21
select select "3.50x5.00"
click at [522, 142] on select "Please Select 1.5" x 7" 2" x 4" 2" x 6" 2" x 7" 2" x 8" 2.12" x 5.5" 2.12" x 5.…" at bounding box center [594, 152] width 144 height 21
select select "-1"
select select
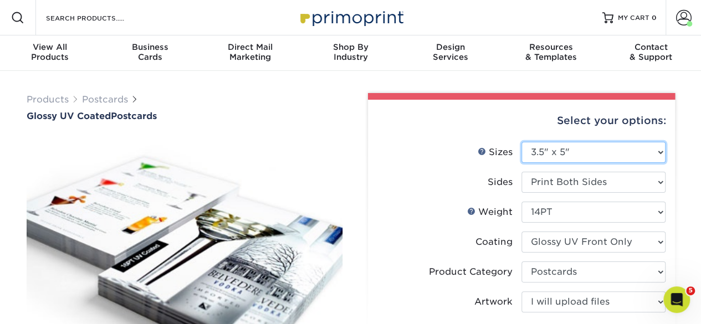
select select "-1"
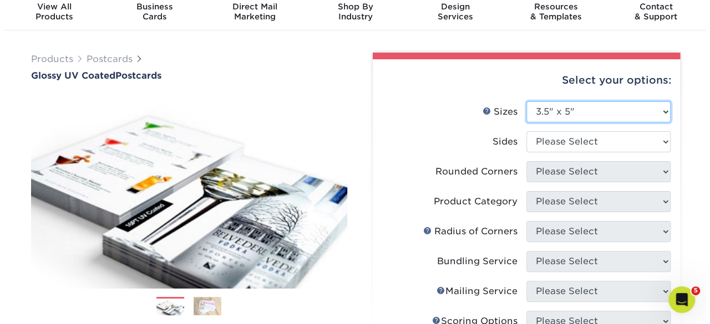
scroll to position [111, 0]
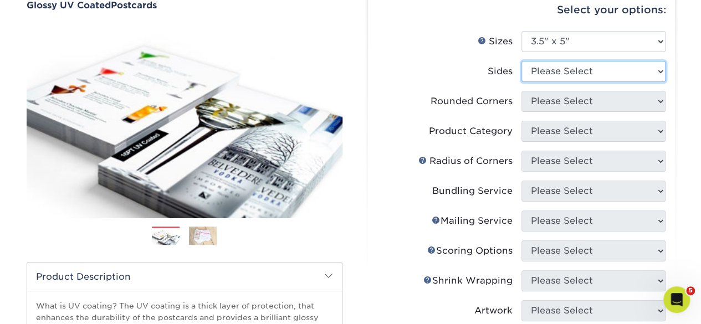
click at [559, 75] on select "Please Select Print Both Sides Print Front Only" at bounding box center [594, 71] width 144 height 21
select select "13abbda7-1d64-4f25-8bb2-c179b224825d"
click at [522, 61] on select "Please Select Print Both Sides Print Front Only" at bounding box center [594, 71] width 144 height 21
select select
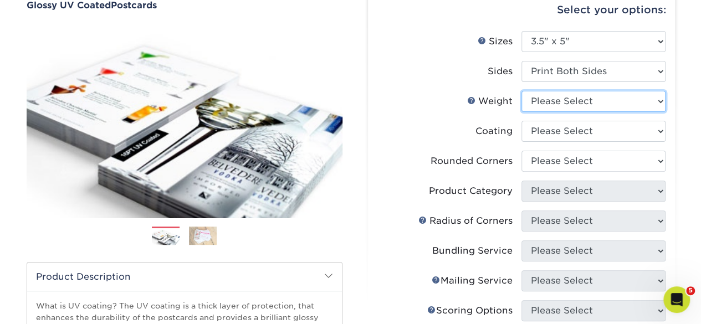
click at [554, 106] on select "Please Select 14PT 16PT 18PT C1S" at bounding box center [594, 101] width 144 height 21
select select "14PT"
click at [522, 91] on select "Please Select 14PT 16PT 18PT C1S" at bounding box center [594, 101] width 144 height 21
select select
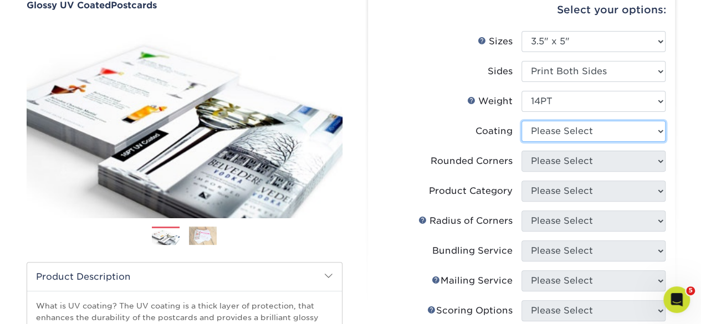
click at [548, 137] on select at bounding box center [594, 131] width 144 height 21
select select "1e8116af-acfc-44b1-83dc-8181aa338834"
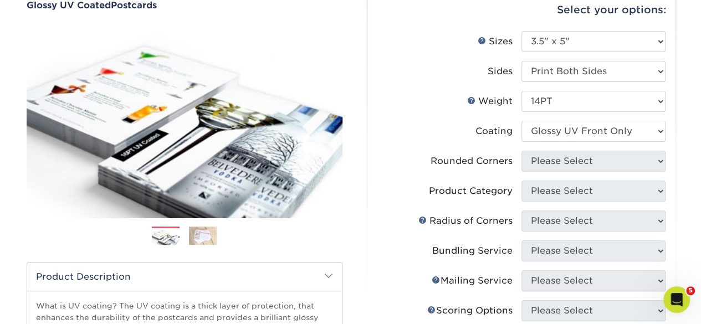
click at [522, 121] on select at bounding box center [594, 131] width 144 height 21
select select "-1"
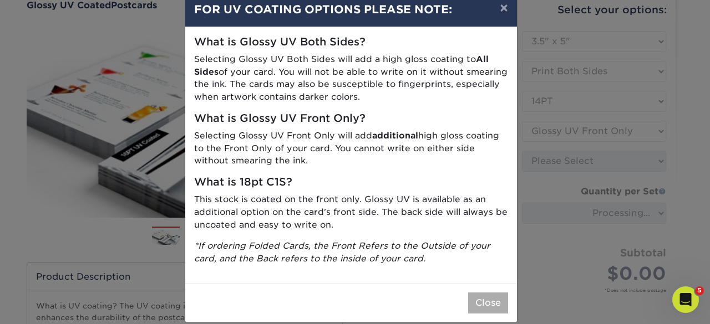
scroll to position [37, 0]
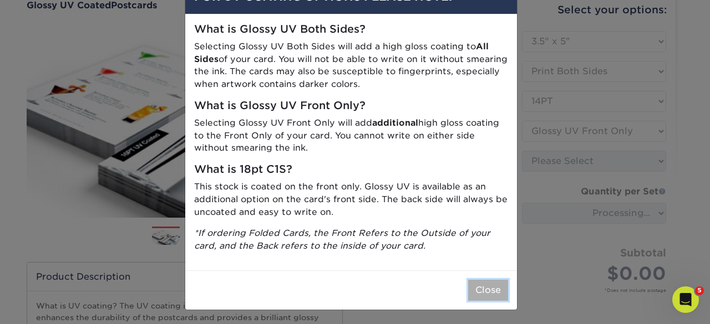
click at [492, 292] on button "Close" at bounding box center [488, 290] width 40 height 21
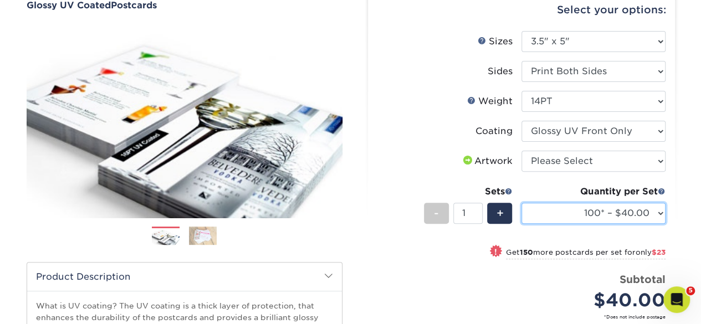
click at [585, 215] on select "100* – $40.00 250* – $63.00 500 – $86.00 1000 – $99.00 2500 – $160.00 5000 – $2…" at bounding box center [594, 213] width 144 height 21
click at [438, 81] on label "Sides" at bounding box center [449, 71] width 144 height 21
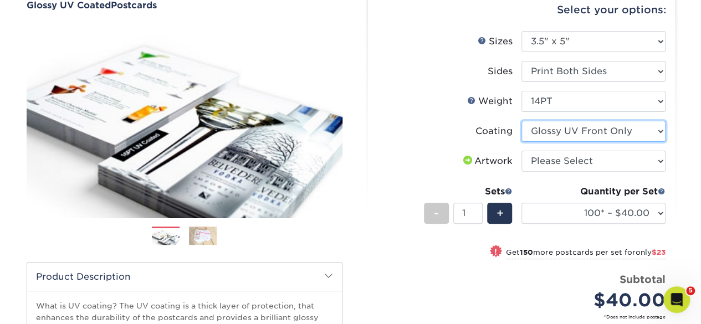
click at [569, 129] on select at bounding box center [594, 131] width 144 height 21
click at [522, 121] on select at bounding box center [594, 131] width 144 height 21
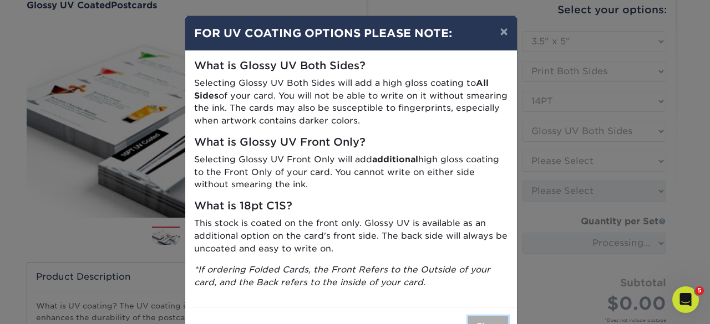
click at [491, 319] on button "Close" at bounding box center [488, 327] width 40 height 21
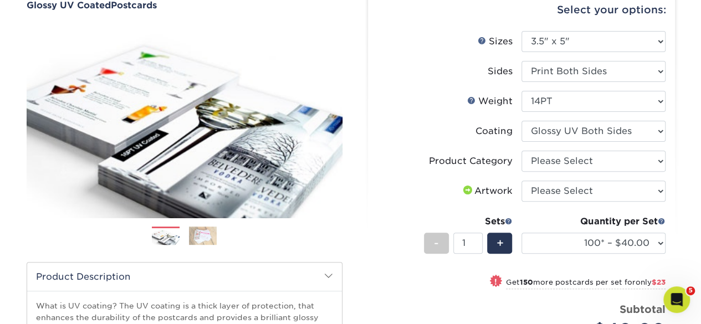
scroll to position [166, 0]
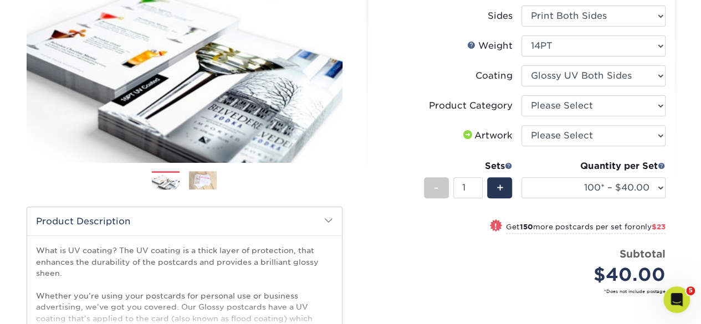
click at [542, 202] on div "Quantity per Set 100* – $40.00 250* – $63.00 500 – $86.00 1000 – $99.00 2500 – …" at bounding box center [594, 186] width 144 height 52
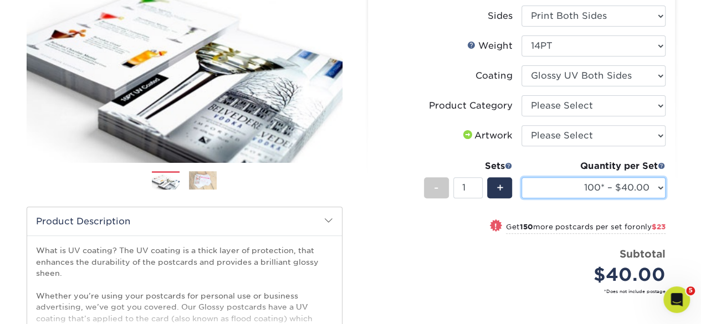
click at [546, 180] on select "100* – $40.00 250* – $63.00 500 – $86.00 1000 – $99.00 2500 – $160.00 5000 – $2…" at bounding box center [594, 187] width 144 height 21
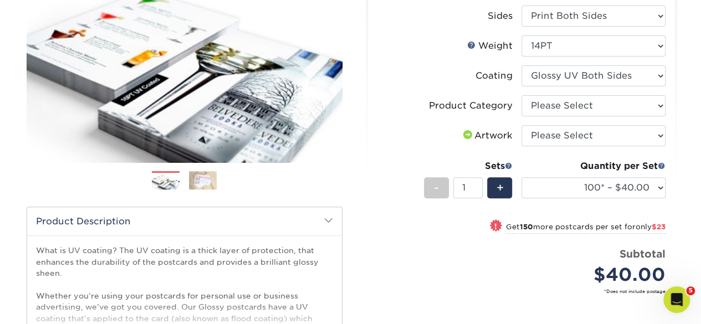
click at [425, 139] on label "Artwork" at bounding box center [449, 135] width 144 height 21
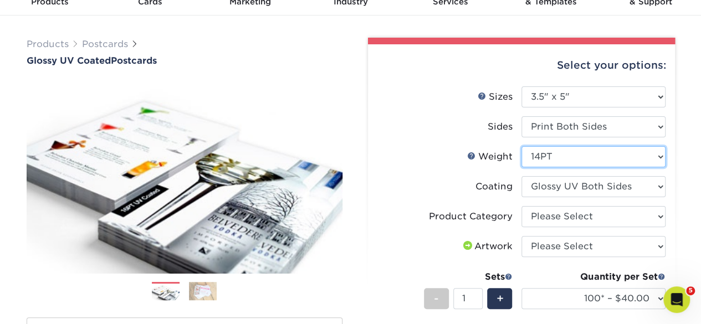
click at [562, 154] on select "Please Select 14PT 16PT 18PT C1S" at bounding box center [594, 156] width 144 height 21
click at [522, 146] on select "Please Select 14PT 16PT 18PT C1S" at bounding box center [594, 156] width 144 height 21
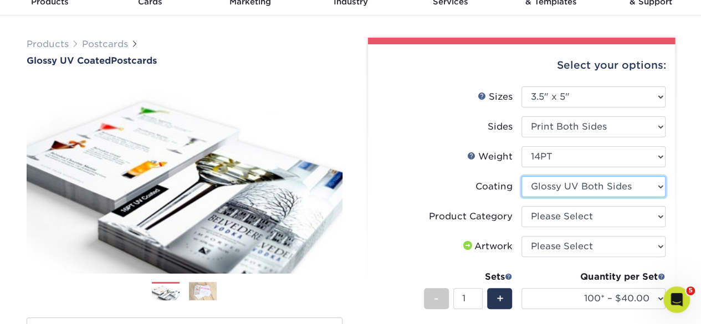
click at [555, 187] on select at bounding box center [594, 186] width 144 height 21
select select "-1"
click at [522, 176] on select at bounding box center [594, 186] width 144 height 21
select select
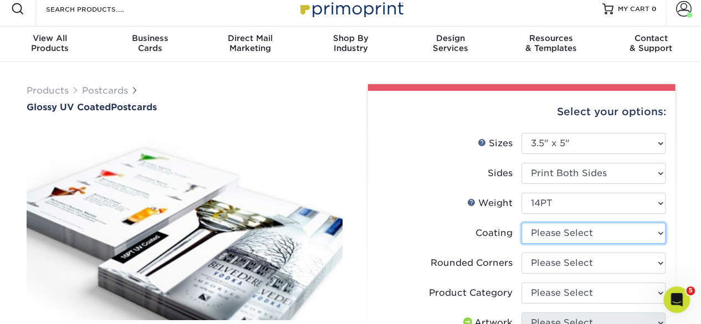
scroll to position [0, 0]
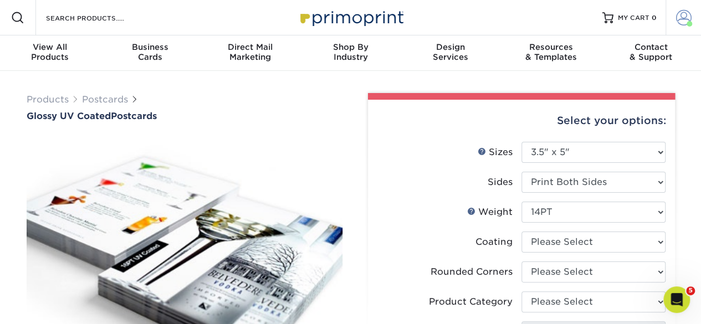
click at [680, 17] on span at bounding box center [684, 18] width 16 height 16
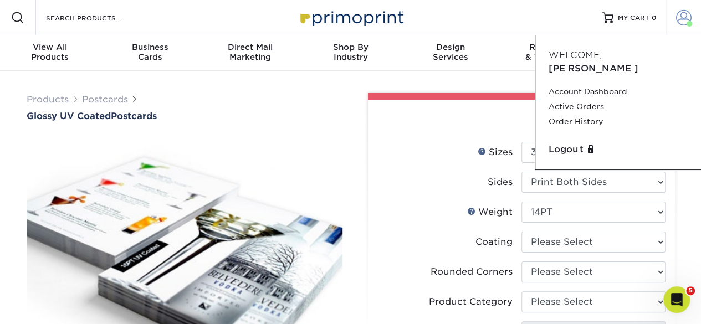
click at [680, 17] on span at bounding box center [684, 18] width 16 height 16
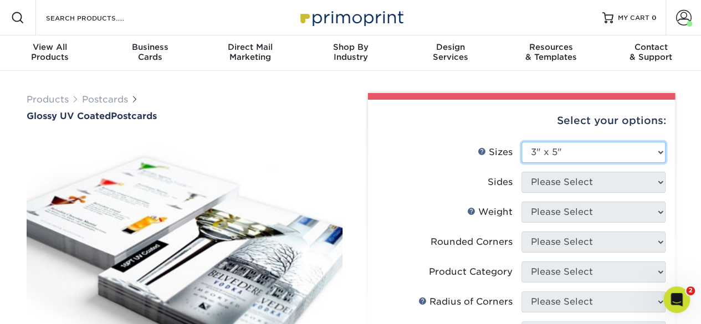
click at [576, 149] on select "Please Select 1.5" x 7" 2" x 4" 2" x 6" 2" x 7" 2" x 8" 2.12" x 5.5" 2.12" x 5.…" at bounding box center [594, 152] width 144 height 21
select select "4.00x6.00"
click at [522, 142] on select "Please Select 1.5" x 7" 2" x 4" 2" x 6" 2" x 7" 2" x 8" 2.12" x 5.5" 2.12" x 5.…" at bounding box center [594, 152] width 144 height 21
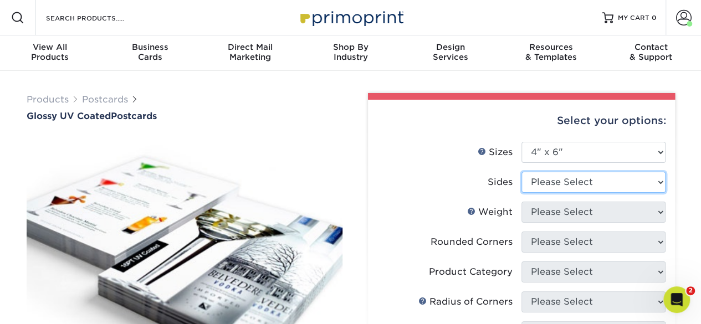
click at [594, 176] on select "Please Select Print Both Sides Print Front Only" at bounding box center [594, 182] width 144 height 21
select select "13abbda7-1d64-4f25-8bb2-c179b224825d"
click at [522, 172] on select "Please Select Print Both Sides Print Front Only" at bounding box center [594, 182] width 144 height 21
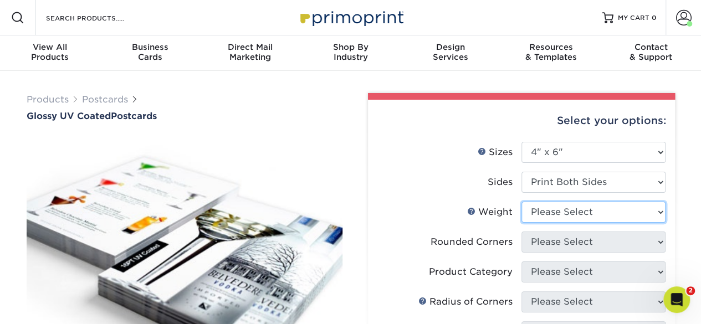
click at [592, 213] on select "Please Select 14PT 16PT 18PT C1S" at bounding box center [594, 212] width 144 height 21
select select "14PT"
click at [522, 202] on select "Please Select 14PT 16PT 18PT C1S" at bounding box center [594, 212] width 144 height 21
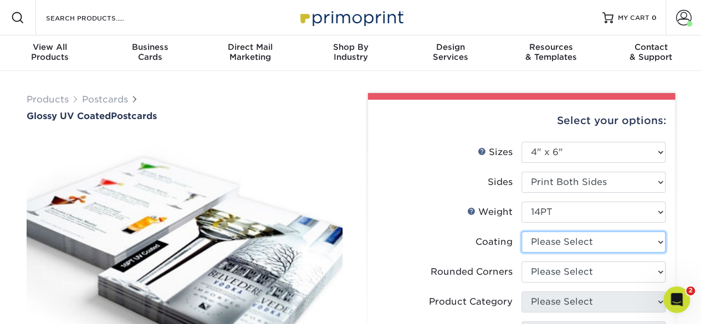
click at [571, 246] on select at bounding box center [594, 242] width 144 height 21
select select "1e8116af-acfc-44b1-83dc-8181aa338834"
click at [522, 232] on select at bounding box center [594, 242] width 144 height 21
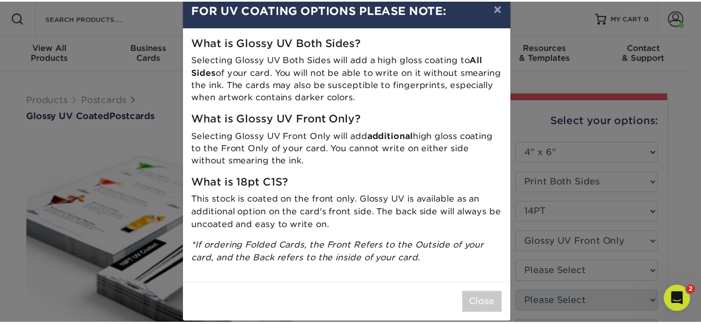
scroll to position [37, 0]
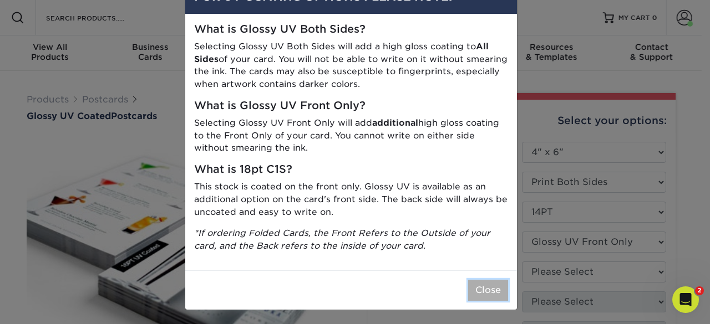
click at [492, 285] on button "Close" at bounding box center [488, 290] width 40 height 21
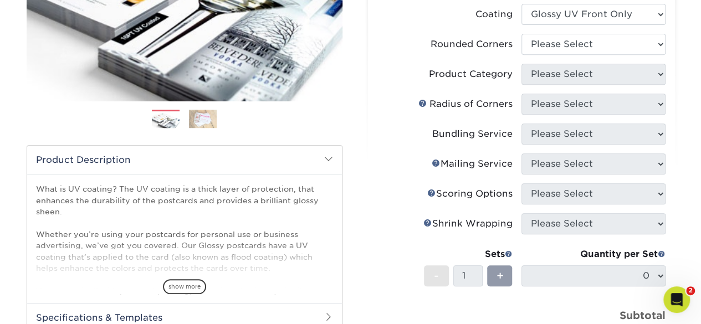
scroll to position [166, 0]
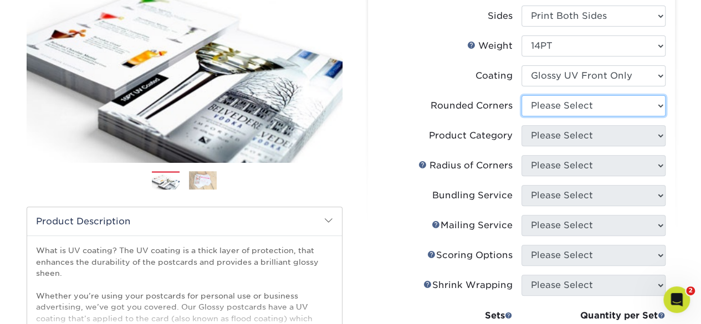
click at [553, 104] on select "Please Select Yes - Round 4 Corners No" at bounding box center [594, 105] width 144 height 21
select select "0"
click at [522, 95] on select "Please Select Yes - Round 4 Corners No" at bounding box center [594, 105] width 144 height 21
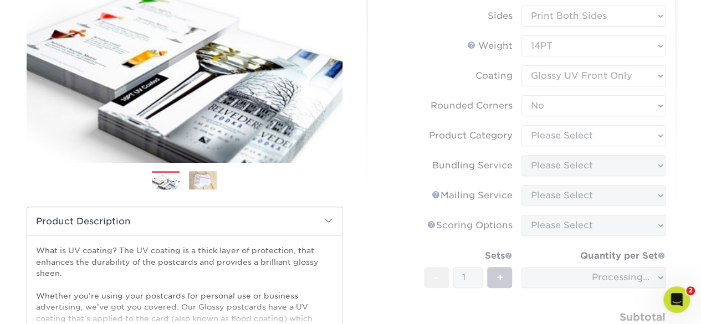
click at [563, 144] on form "Sizes Help Sizes Please Select 1.5" x 7" 2" x 4" 2" x 6" 2" x 7" 2" x 8" 2.12" …" at bounding box center [521, 179] width 289 height 407
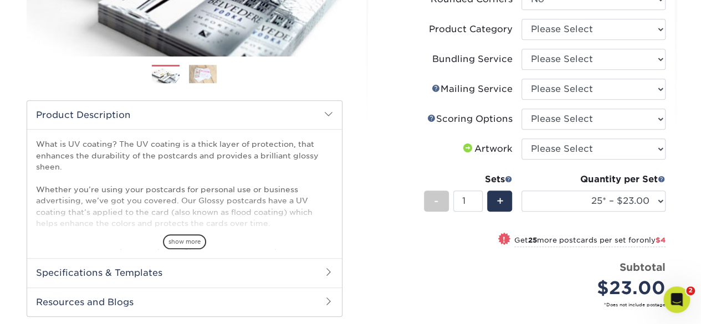
scroll to position [277, 0]
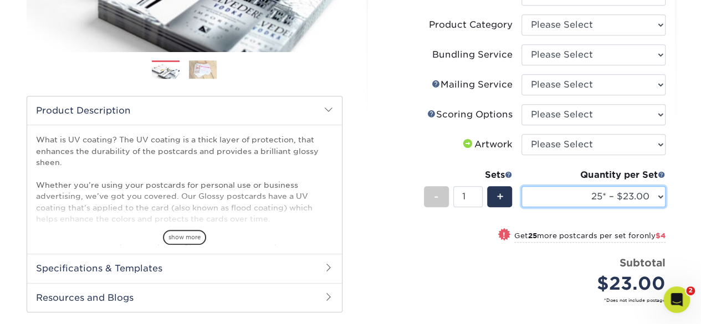
click at [576, 196] on select "25* – $23.00 50* – $27.00 75* – $33.00 100* – $40.00 250* – $71.00 500 – $85.00…" at bounding box center [594, 196] width 144 height 21
select select "50* – $27.00"
click at [522, 186] on select "25* – $23.00 50* – $27.00 75* – $33.00 100* – $40.00 250* – $71.00 500 – $85.00…" at bounding box center [594, 196] width 144 height 21
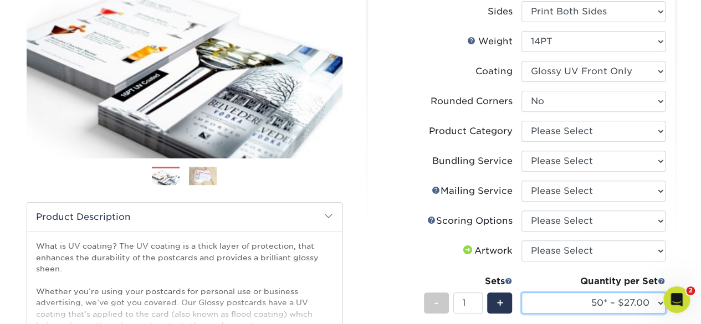
scroll to position [111, 0]
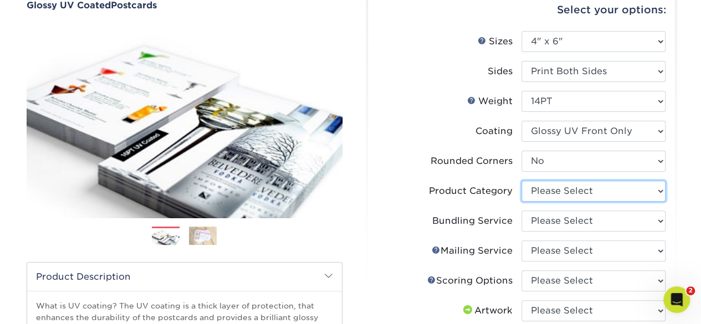
click at [594, 191] on select "Please Select Postcards" at bounding box center [594, 191] width 144 height 21
select select "9b7272e0-d6c8-4c3c-8e97-d3a1bcdab858"
click at [522, 181] on select "Please Select Postcards" at bounding box center [594, 191] width 144 height 21
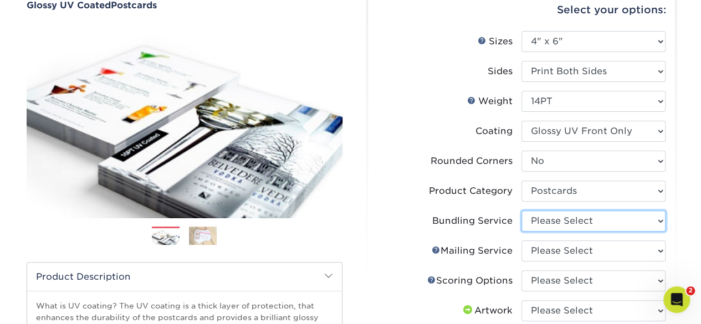
click at [577, 220] on select "Please Select No Bundling Services Yes, Bundles of 50 (+2 Days) Yes, Bundles of…" at bounding box center [594, 221] width 144 height 21
select select "58689abb-25c0-461c-a4c3-a80b627d6649"
click at [522, 211] on select "Please Select No Bundling Services Yes, Bundles of 50 (+2 Days) Yes, Bundles of…" at bounding box center [594, 221] width 144 height 21
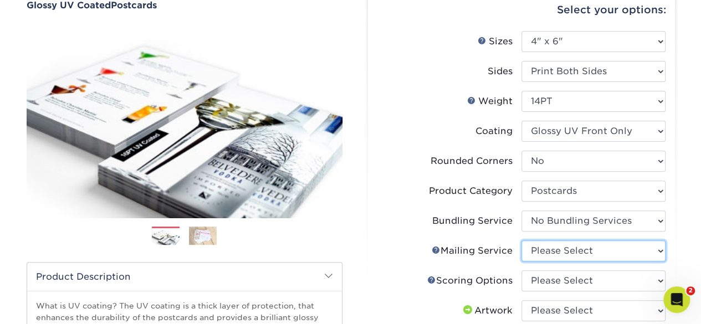
click at [580, 253] on select "Please Select No Direct Mailing Service No, I will mail/stamp/imprint Direct Ma…" at bounding box center [594, 251] width 144 height 21
select select "3e5e9bdd-d78a-4c28-a41d-fe1407925ca6"
click at [522, 241] on select "Please Select No Direct Mailing Service No, I will mail/stamp/imprint Direct Ma…" at bounding box center [594, 251] width 144 height 21
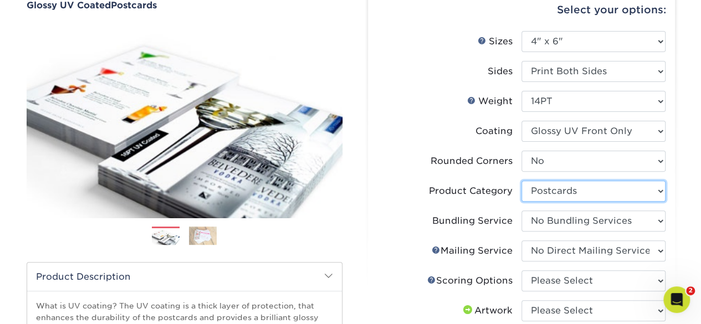
click at [559, 185] on select "Please Select Postcards" at bounding box center [594, 191] width 144 height 21
click at [522, 181] on select "Please Select Postcards" at bounding box center [594, 191] width 144 height 21
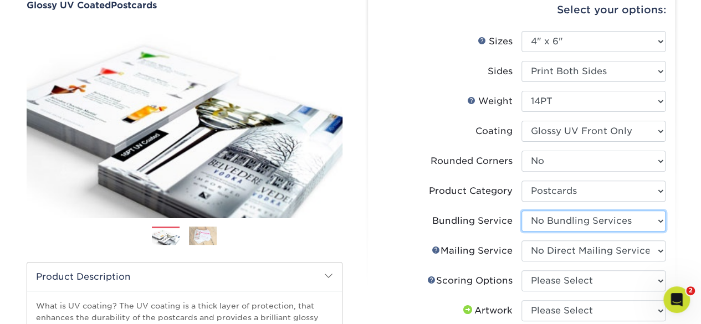
click at [561, 226] on select "Please Select No Bundling Services Yes, Bundles of 50 (+2 Days) Yes, Bundles of…" at bounding box center [594, 221] width 144 height 21
click at [522, 211] on select "Please Select No Bundling Services Yes, Bundles of 50 (+2 Days) Yes, Bundles of…" at bounding box center [594, 221] width 144 height 21
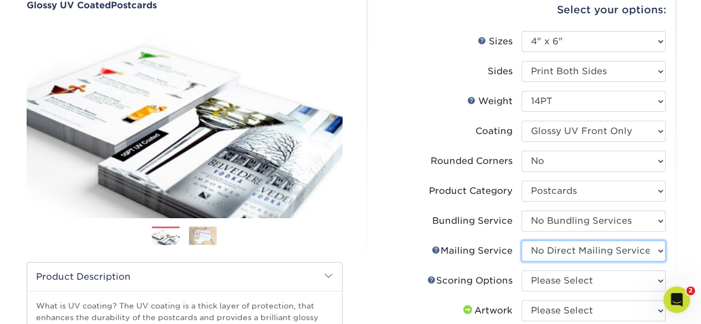
click at [560, 250] on select "Please Select No Direct Mailing Service No, I will mail/stamp/imprint Direct Ma…" at bounding box center [594, 251] width 144 height 21
click at [522, 241] on select "Please Select No Direct Mailing Service No, I will mail/stamp/imprint Direct Ma…" at bounding box center [594, 251] width 144 height 21
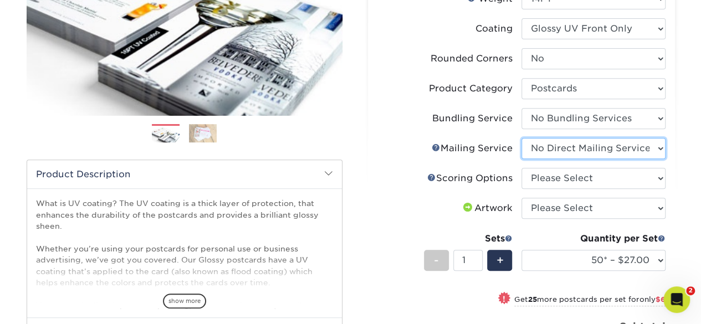
scroll to position [222, 0]
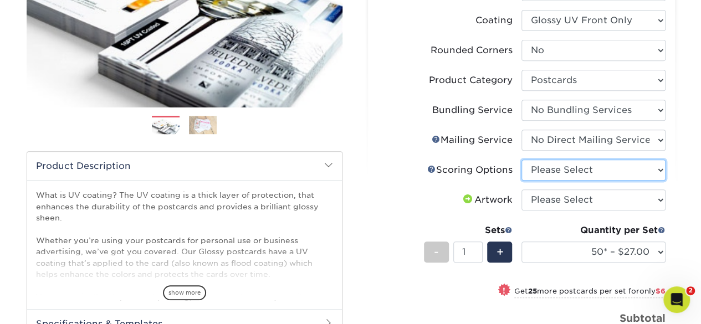
click at [552, 169] on select "Please Select No Scoring One Score" at bounding box center [594, 170] width 144 height 21
select select "16ebe401-5398-422d-8cb0-f3adbb82deb5"
click at [522, 160] on select "Please Select No Scoring One Score" at bounding box center [594, 170] width 144 height 21
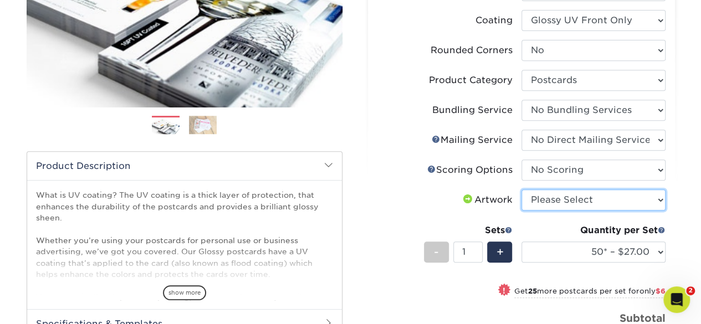
click at [564, 200] on select "Please Select I will upload files I need a design - $150" at bounding box center [594, 200] width 144 height 21
select select "upload"
click at [522, 190] on select "Please Select I will upload files I need a design - $150" at bounding box center [594, 200] width 144 height 21
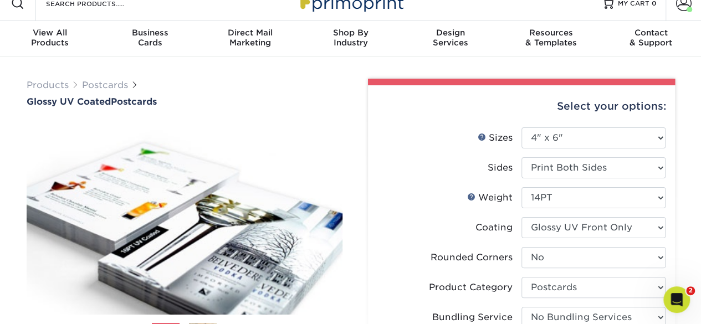
scroll to position [0, 0]
